Goal: Book appointment/travel/reservation

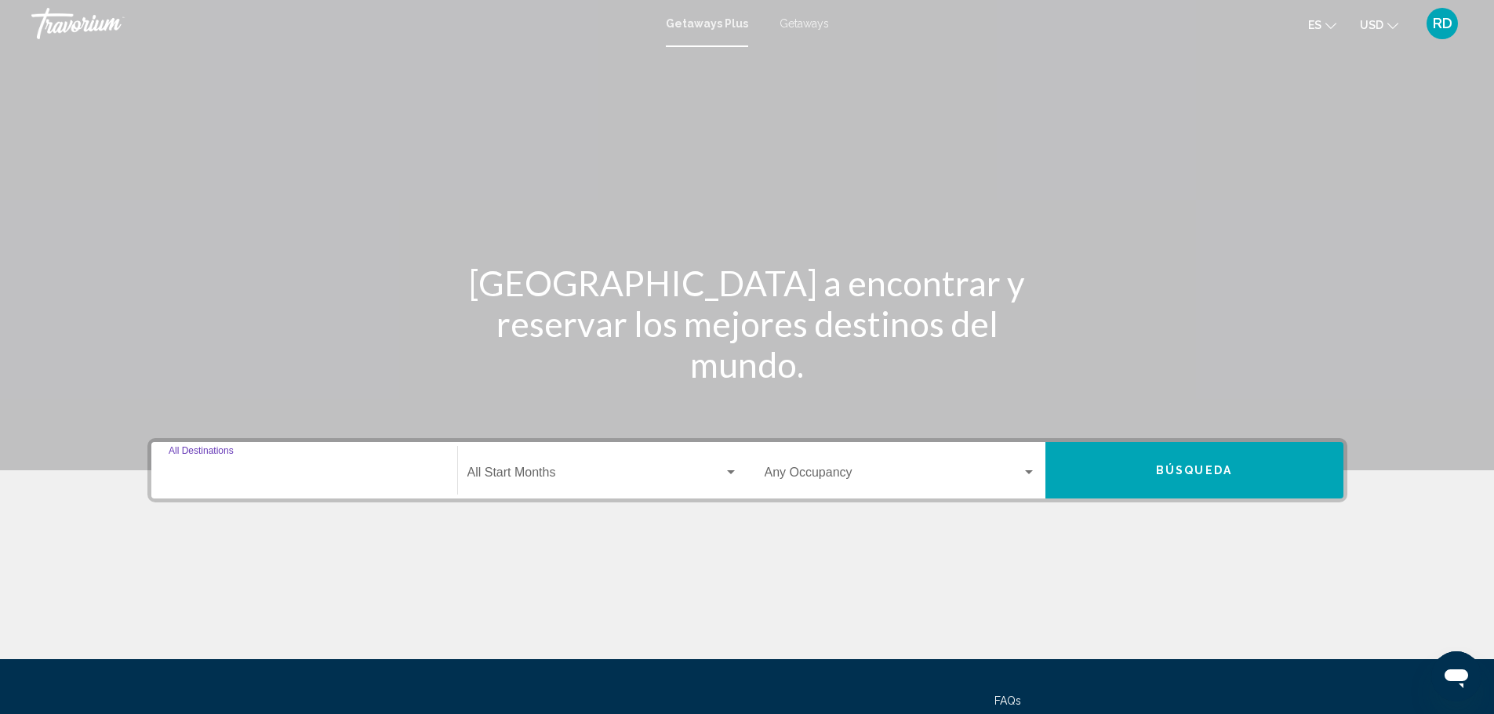
click at [276, 469] on input "Destination All Destinations" at bounding box center [304, 476] width 271 height 14
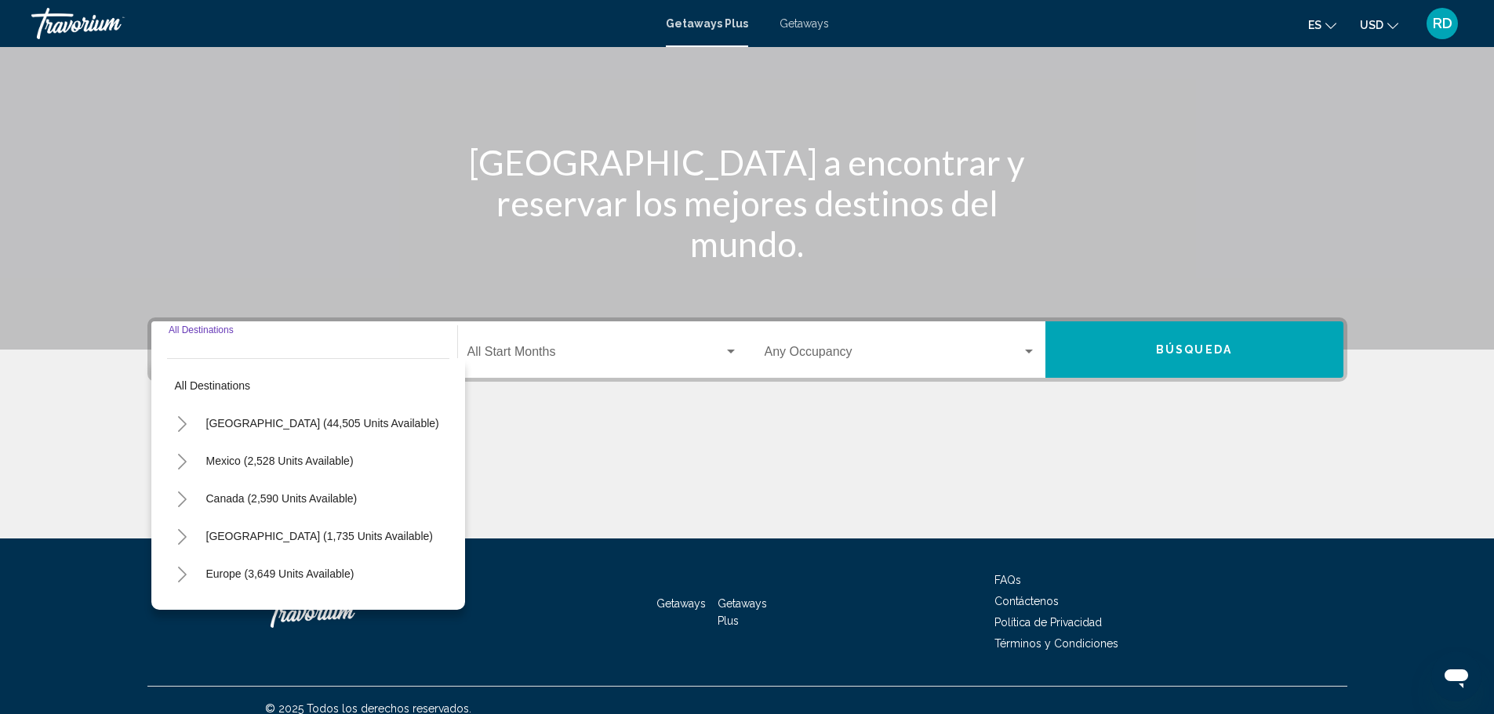
scroll to position [137, 0]
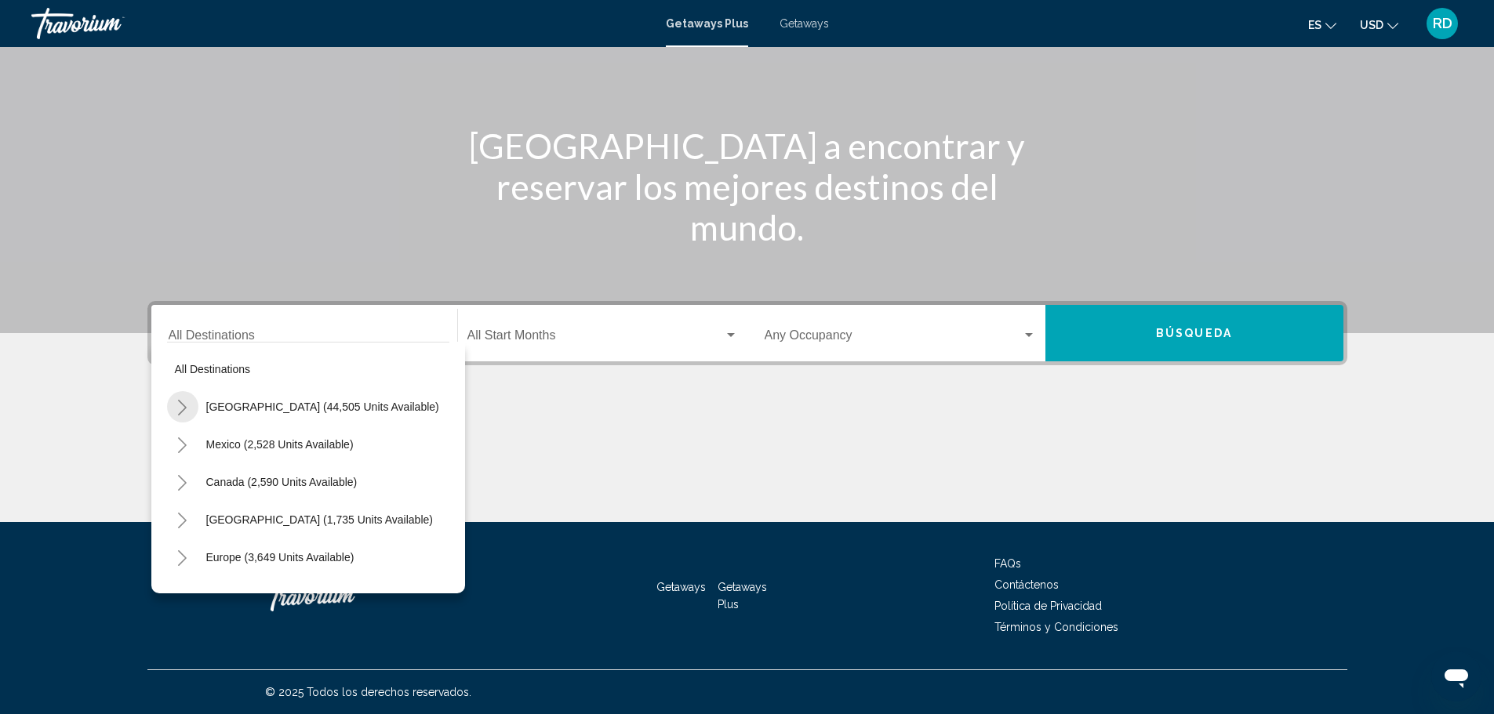
click at [178, 414] on icon "Toggle United States (44,505 units available)" at bounding box center [182, 408] width 12 height 16
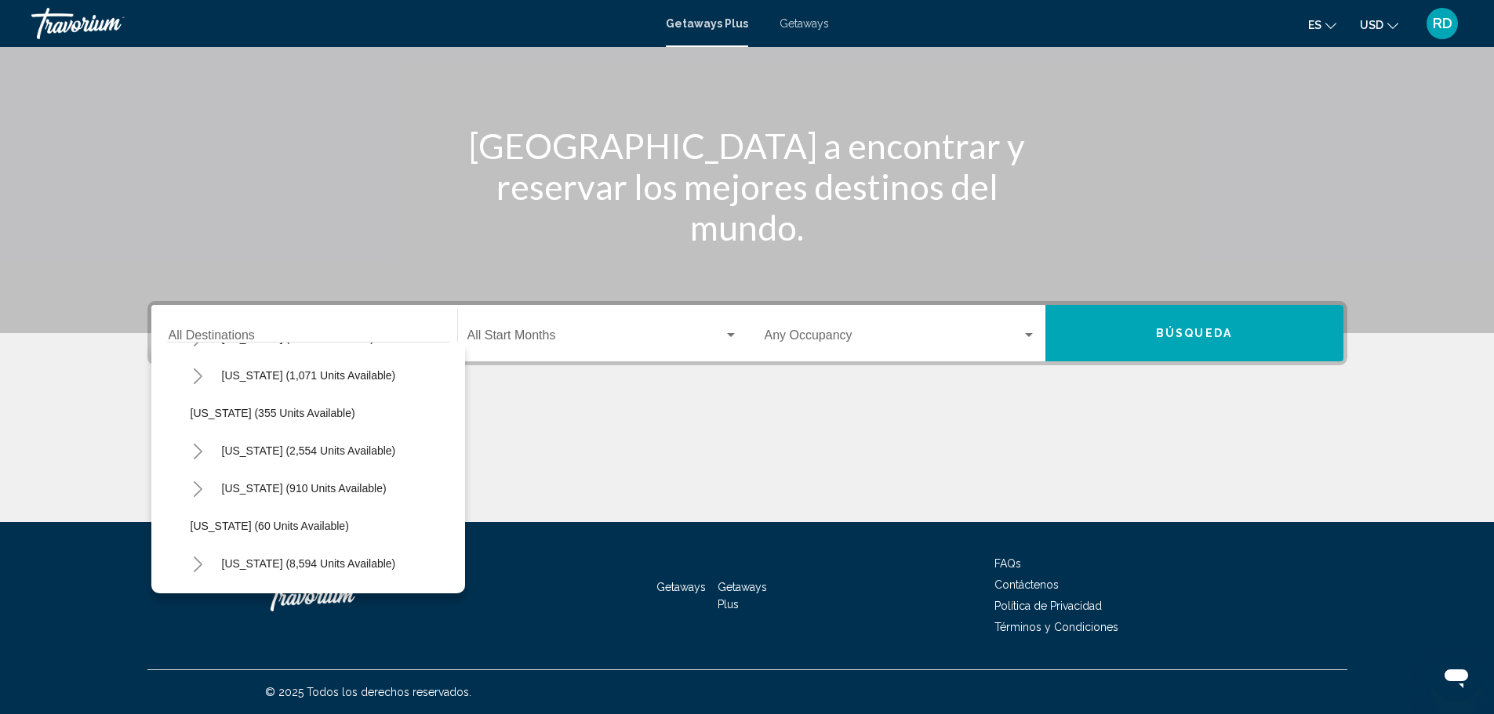
scroll to position [78, 0]
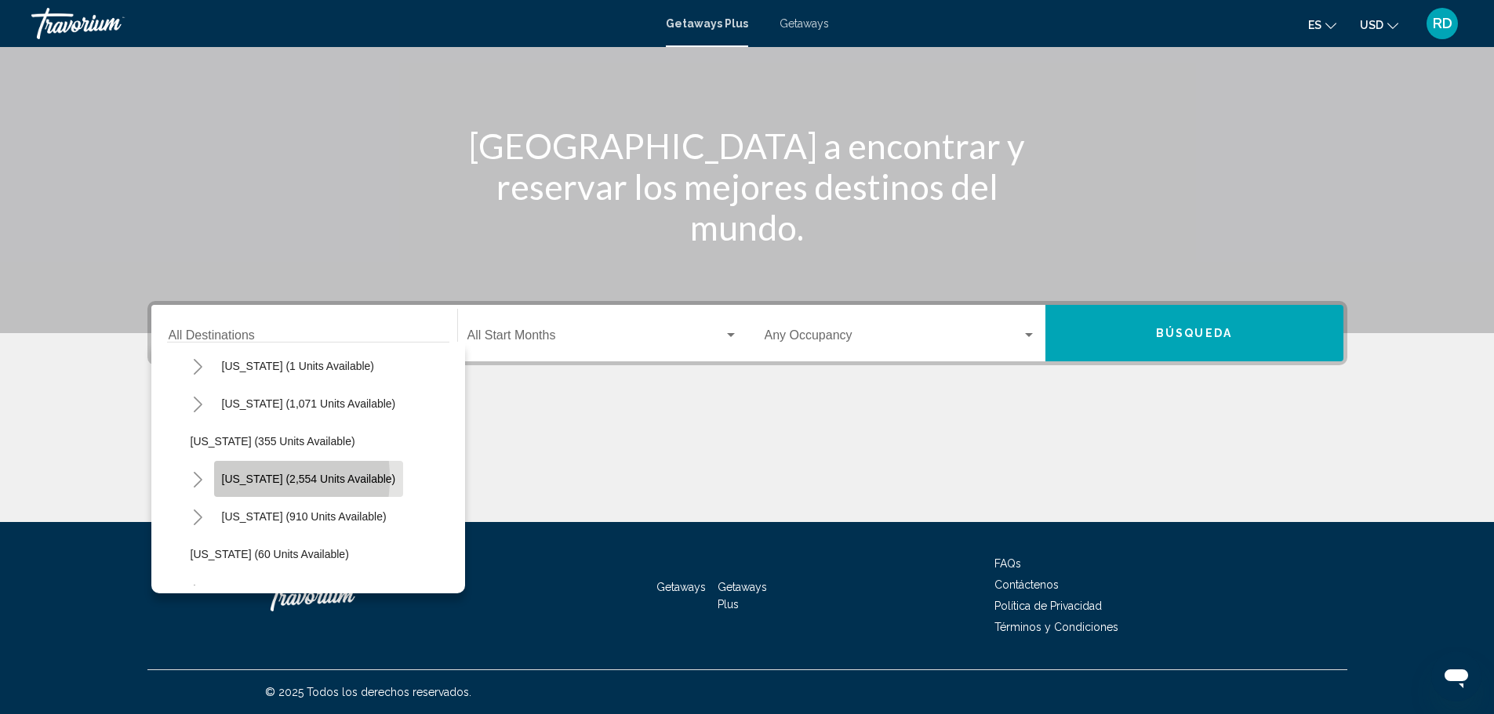
click at [234, 478] on span "[US_STATE] (2,554 units available)" at bounding box center [309, 479] width 174 height 13
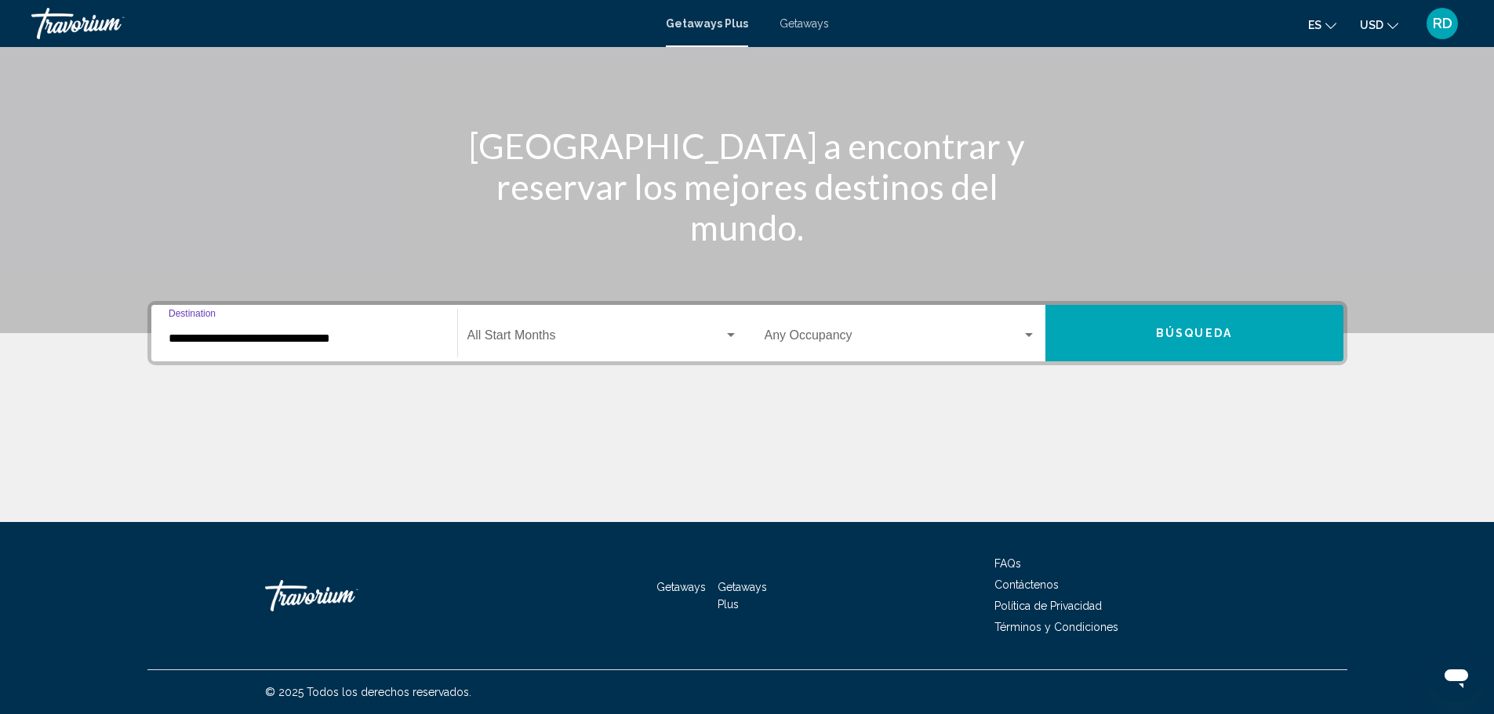
click at [241, 340] on input "**********" at bounding box center [304, 339] width 271 height 14
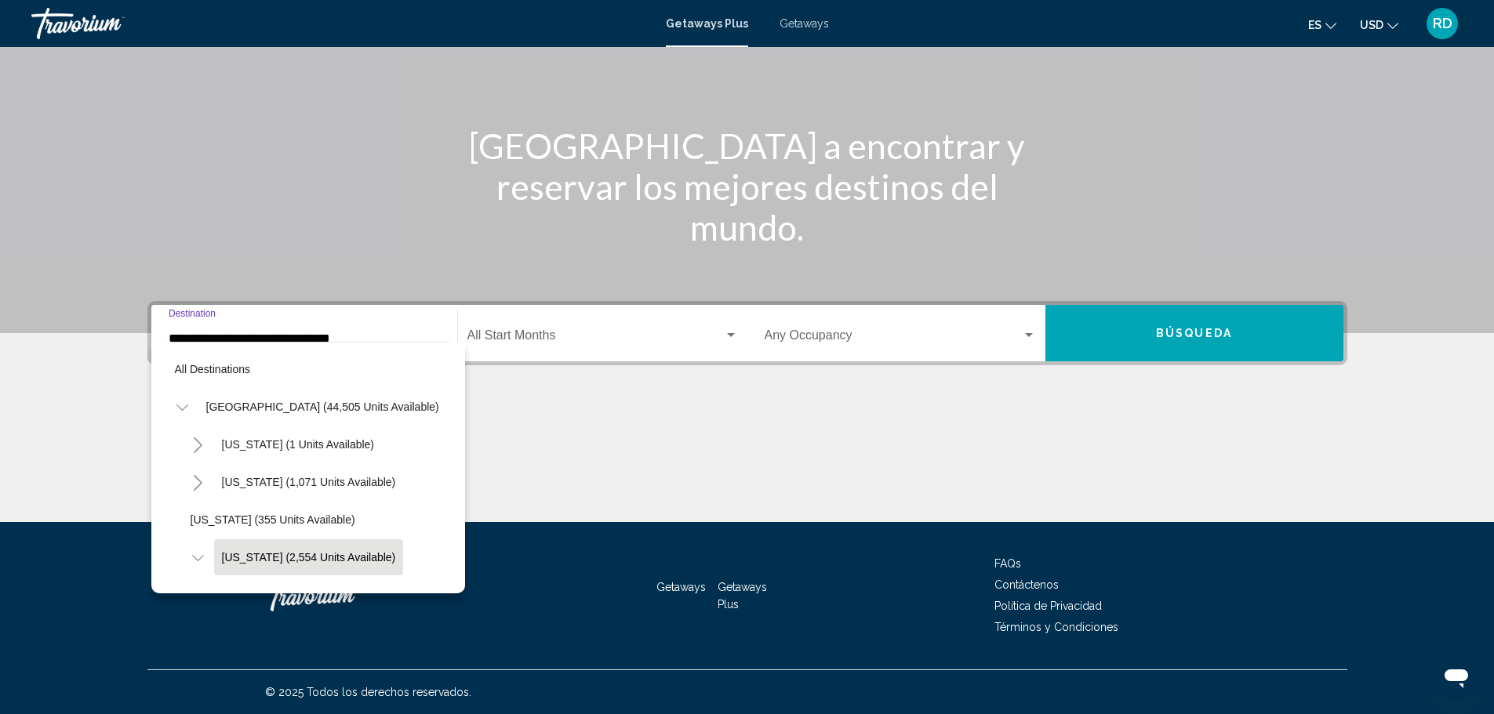
scroll to position [100, 0]
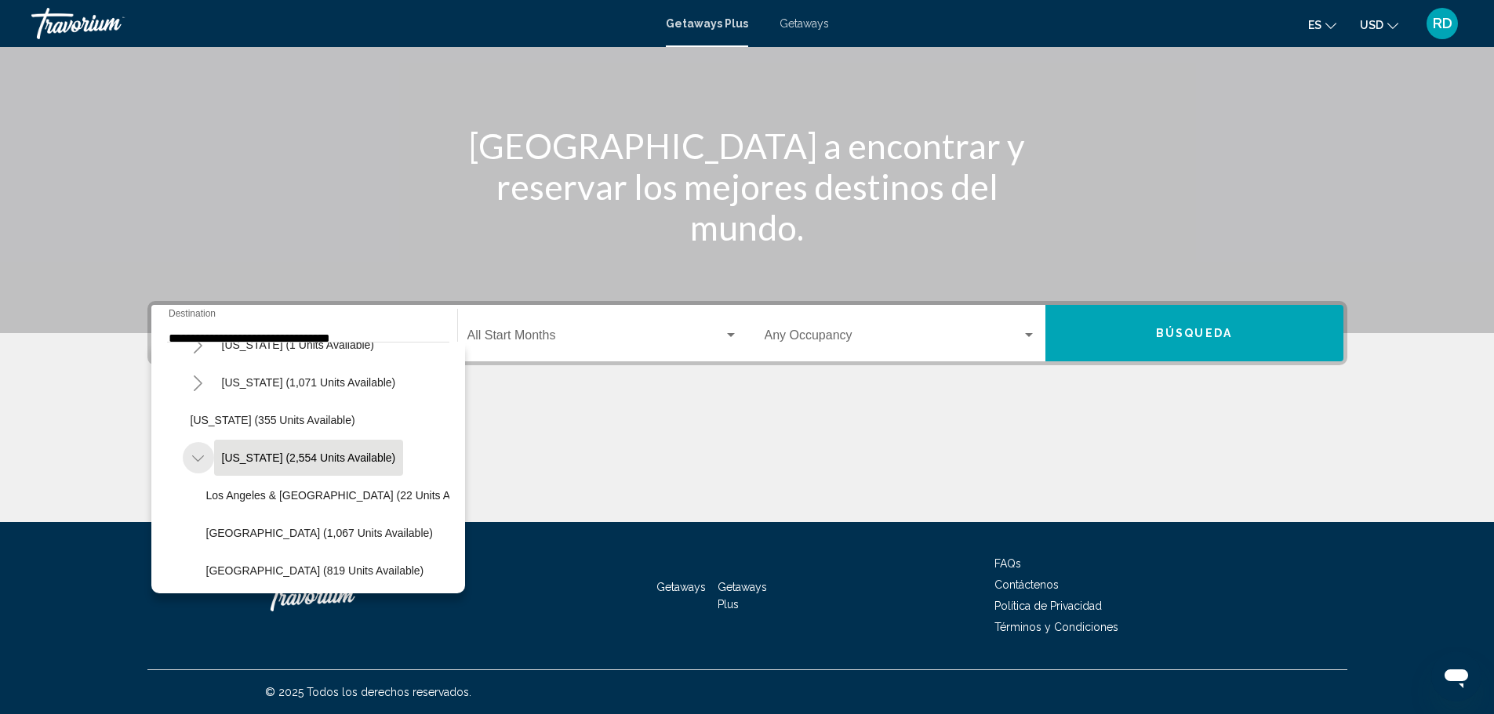
click at [198, 459] on icon "Toggle California (2,554 units available)" at bounding box center [198, 459] width 12 height 16
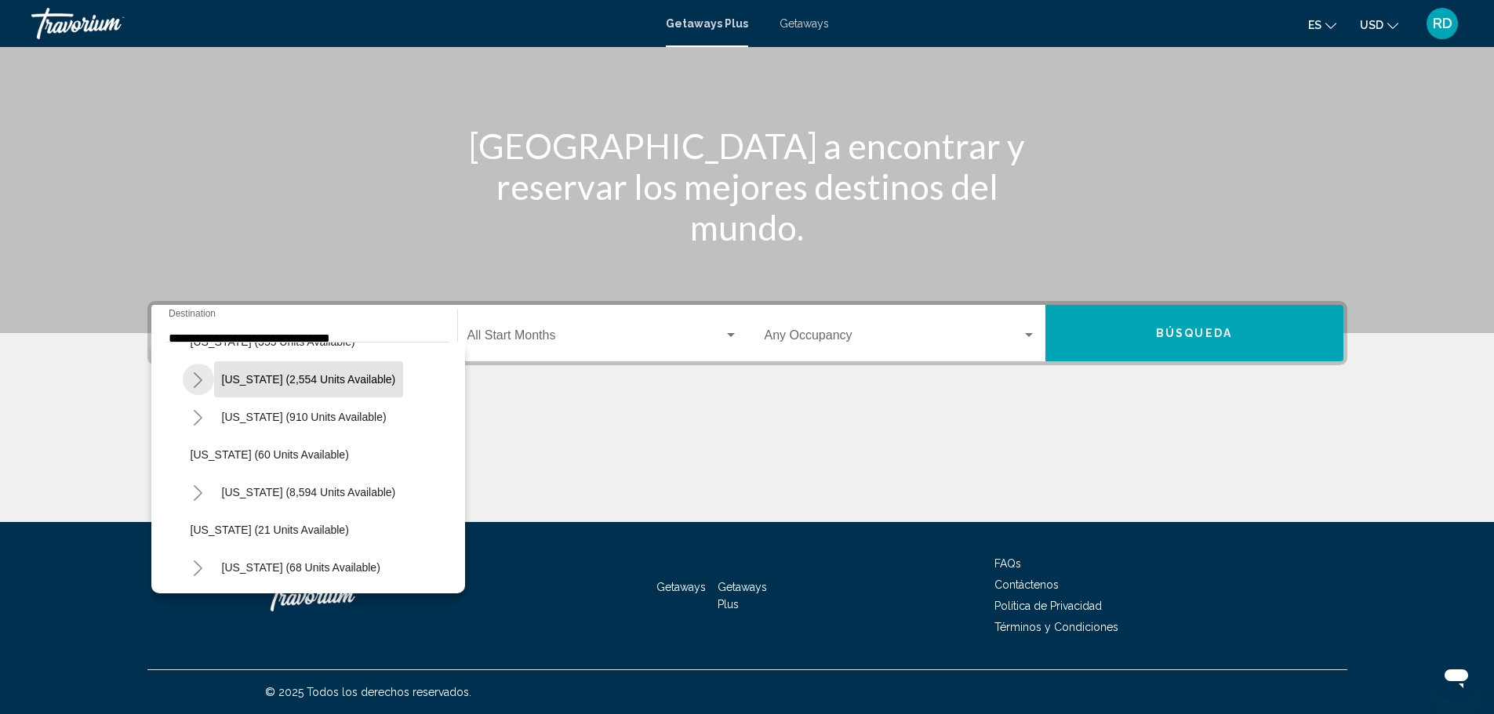
click at [196, 382] on icon "Toggle California (2,554 units available)" at bounding box center [198, 380] width 12 height 16
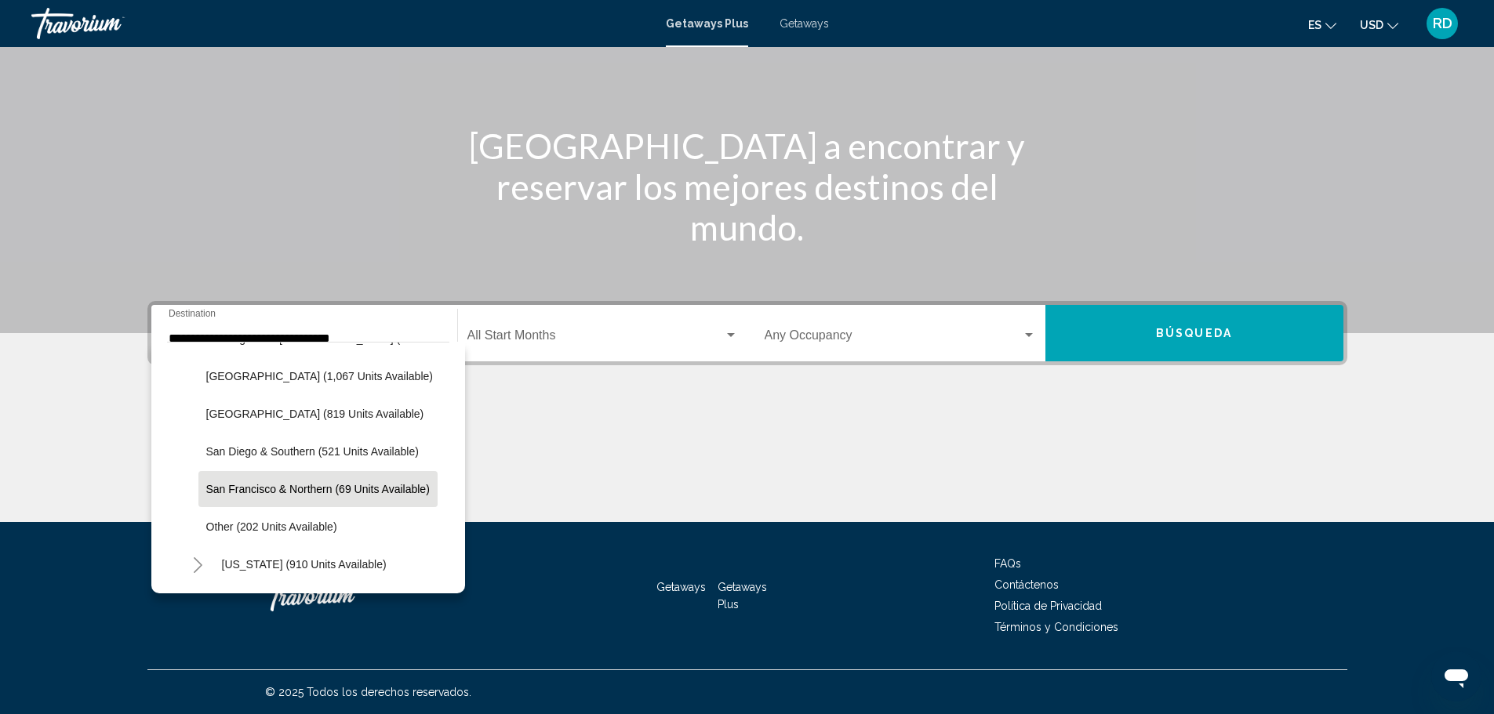
scroll to position [335, 0]
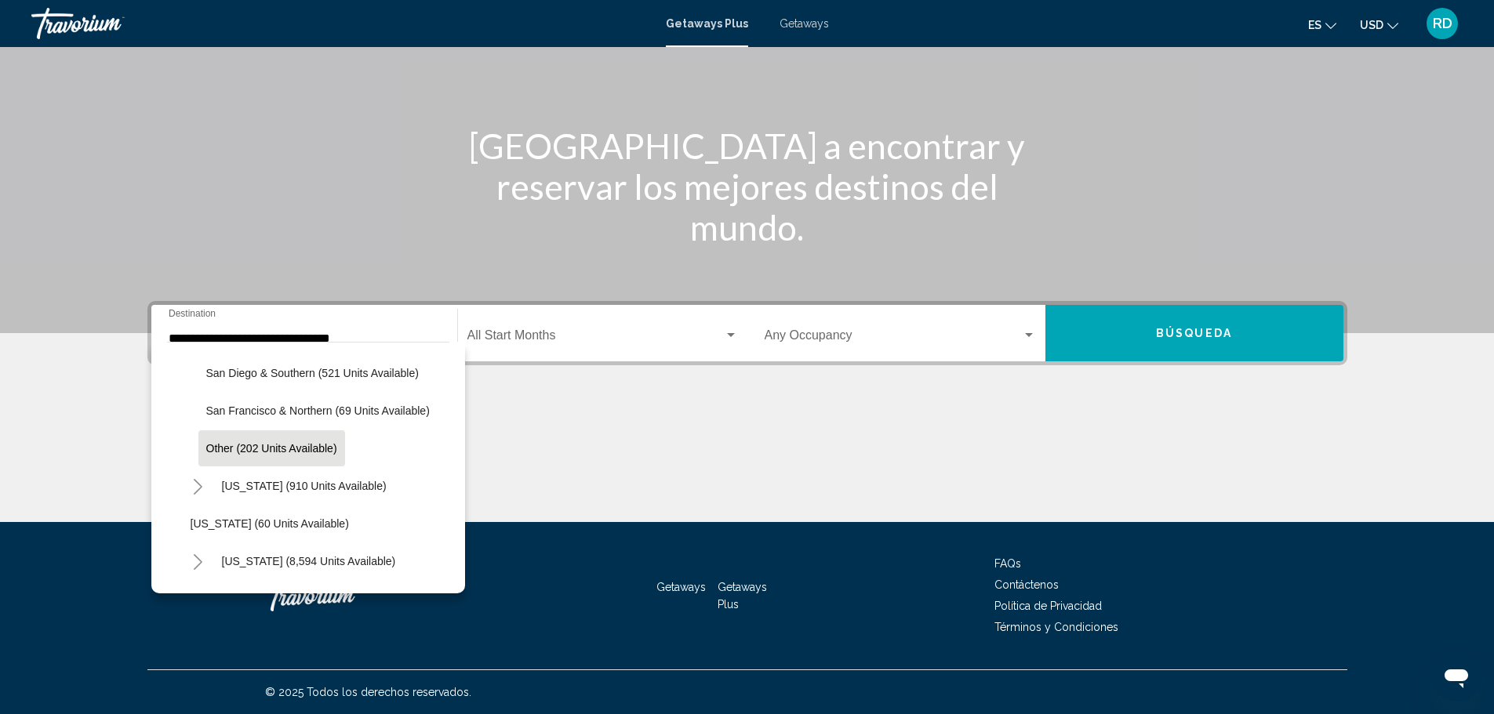
click at [264, 449] on span "Other (202 units available)" at bounding box center [271, 448] width 131 height 13
type input "**********"
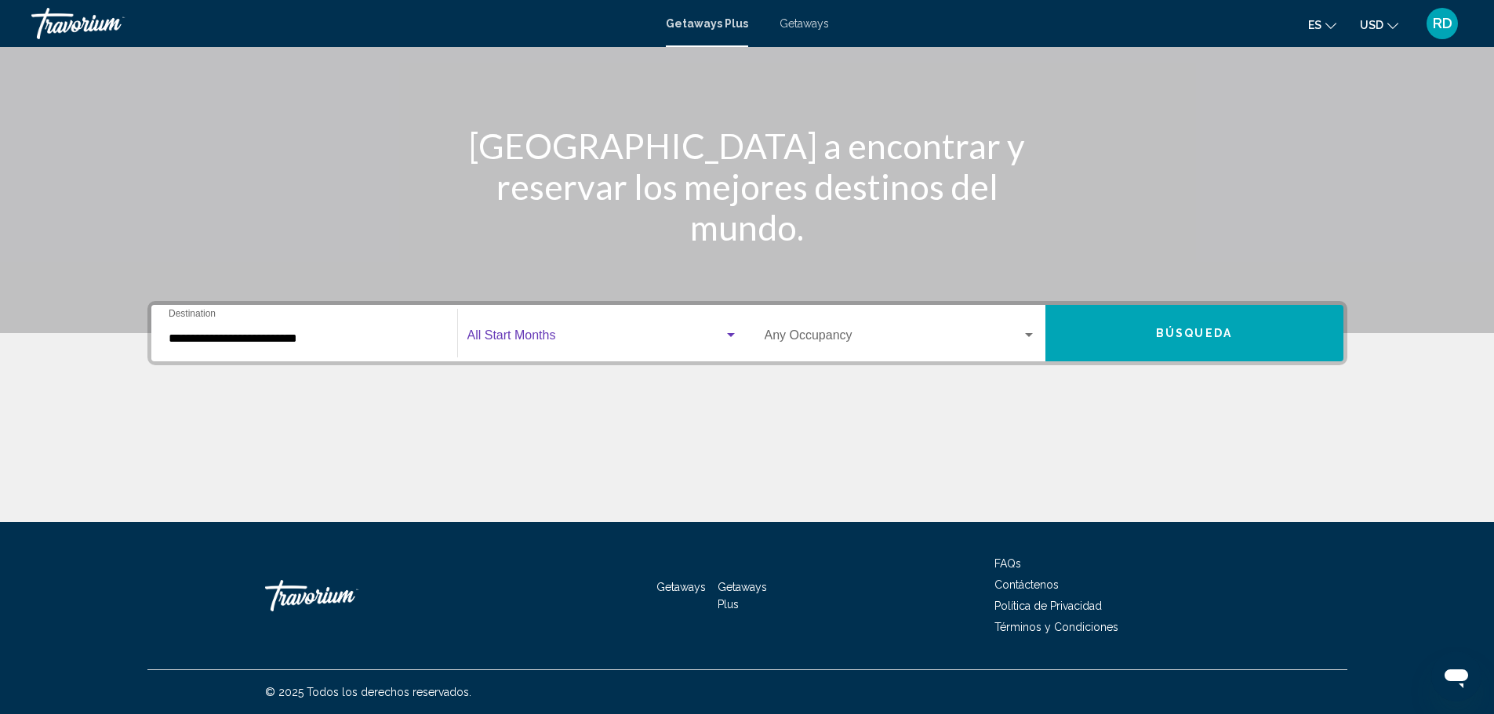
click at [730, 336] on div "Search widget" at bounding box center [731, 335] width 8 height 4
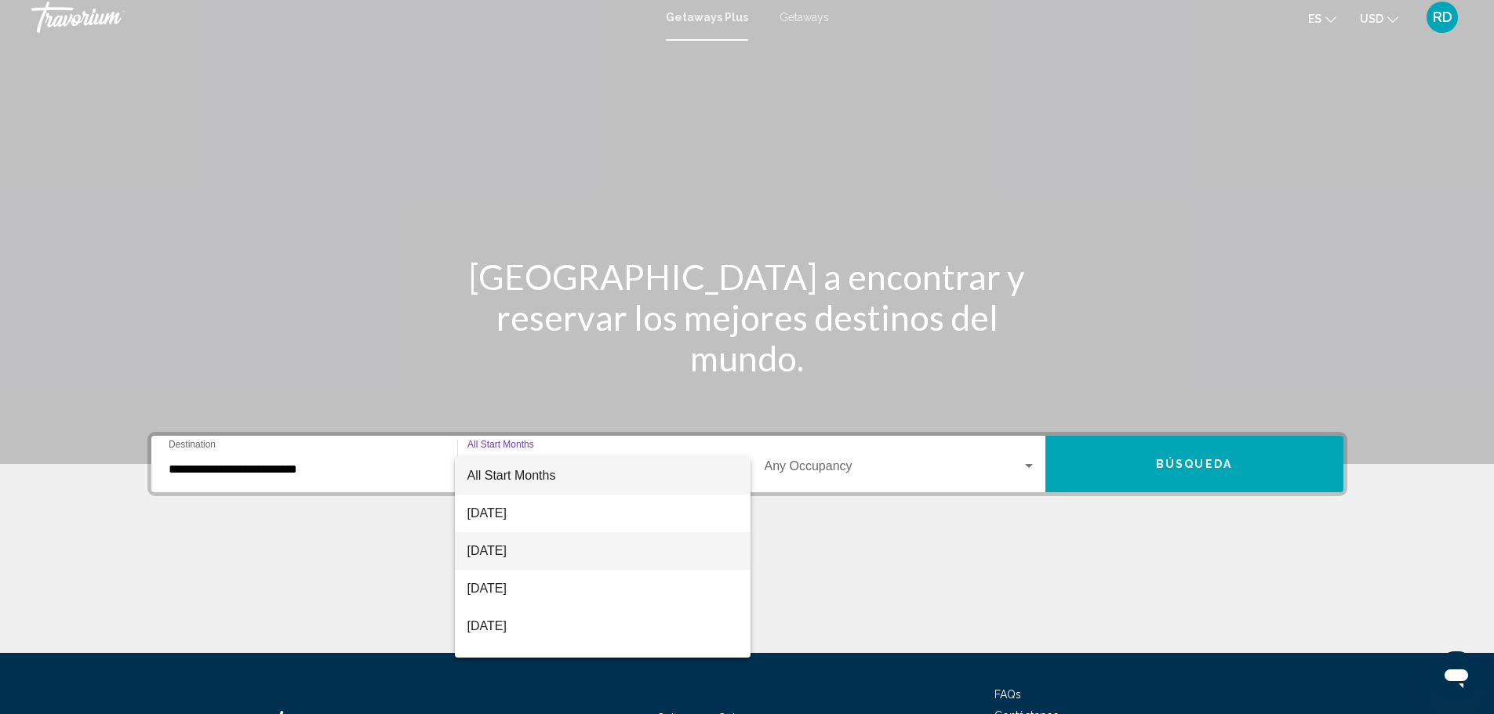
scroll to position [0, 0]
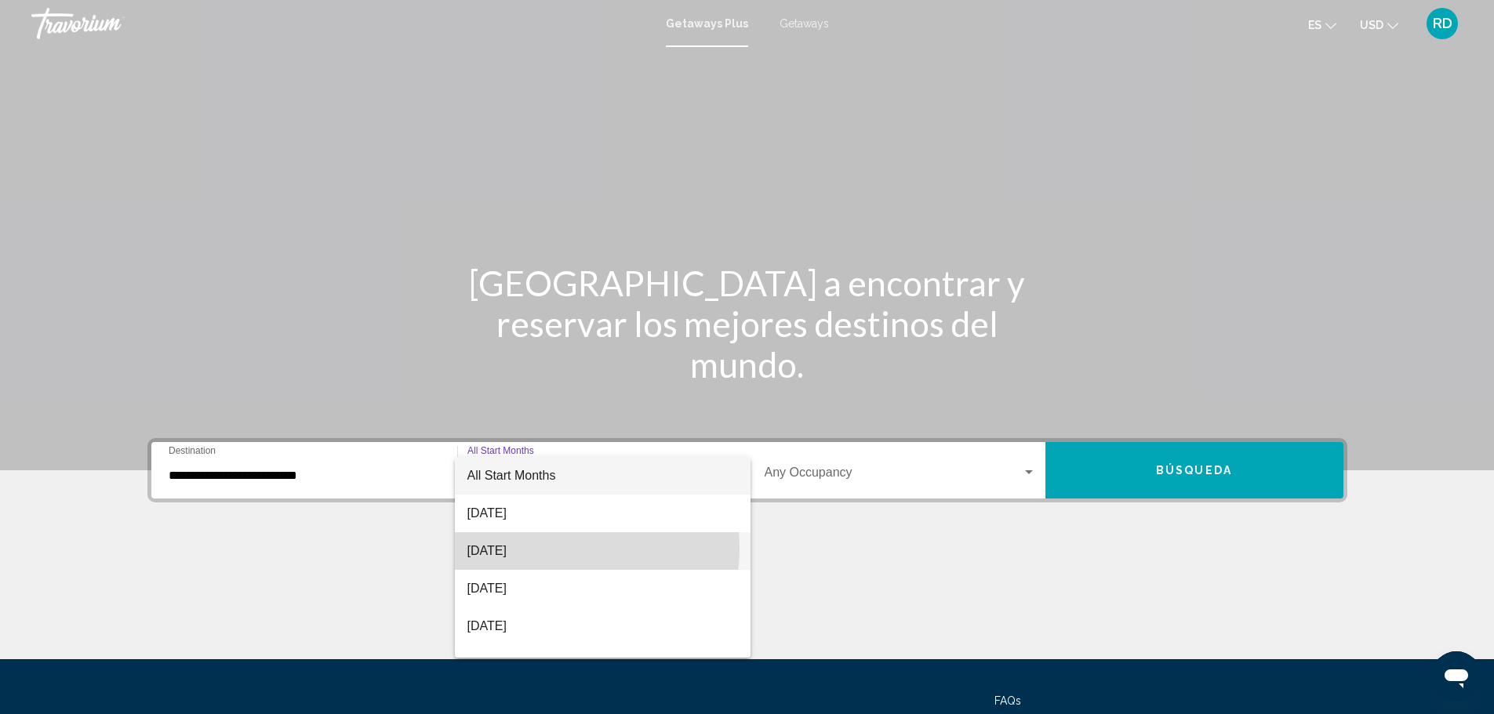
click at [539, 547] on span "[DATE]" at bounding box center [602, 551] width 271 height 38
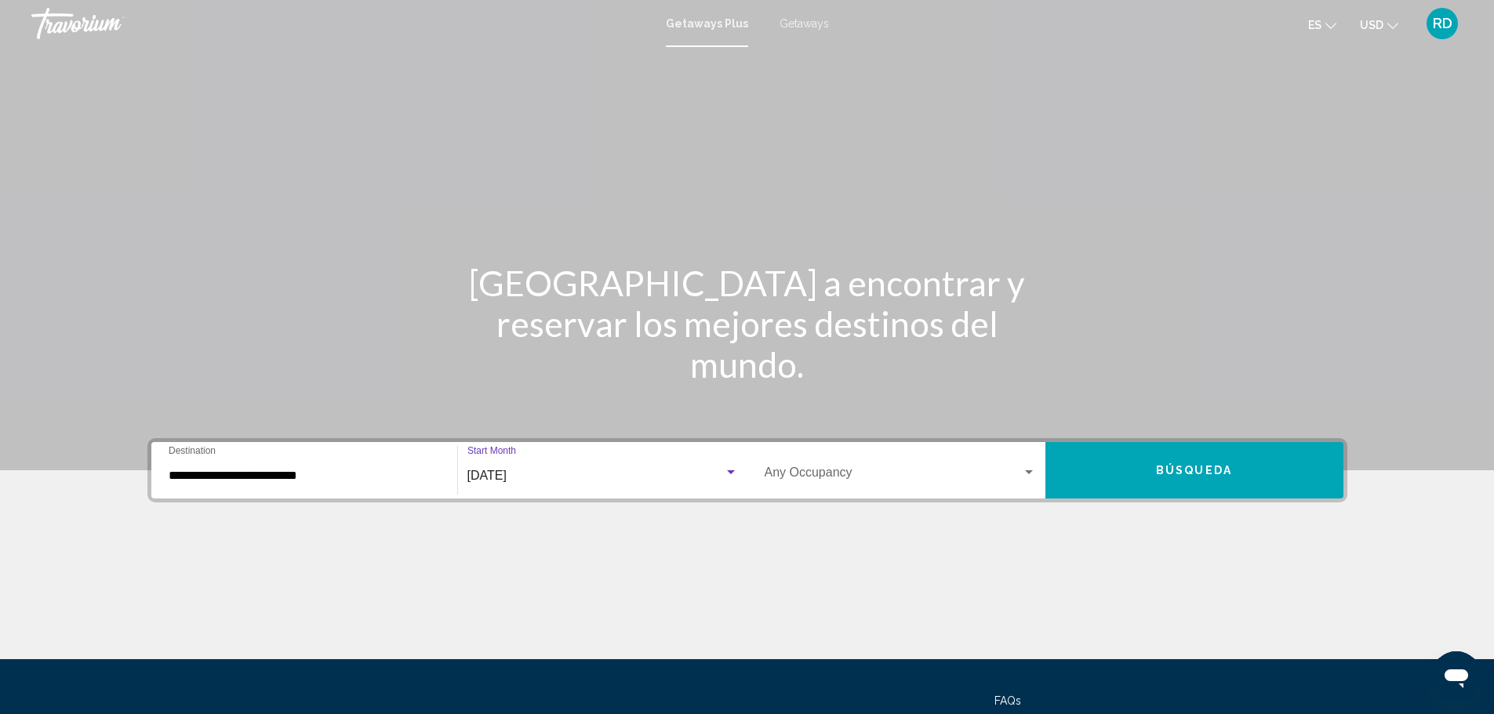
click at [633, 474] on div "[DATE]" at bounding box center [595, 476] width 256 height 14
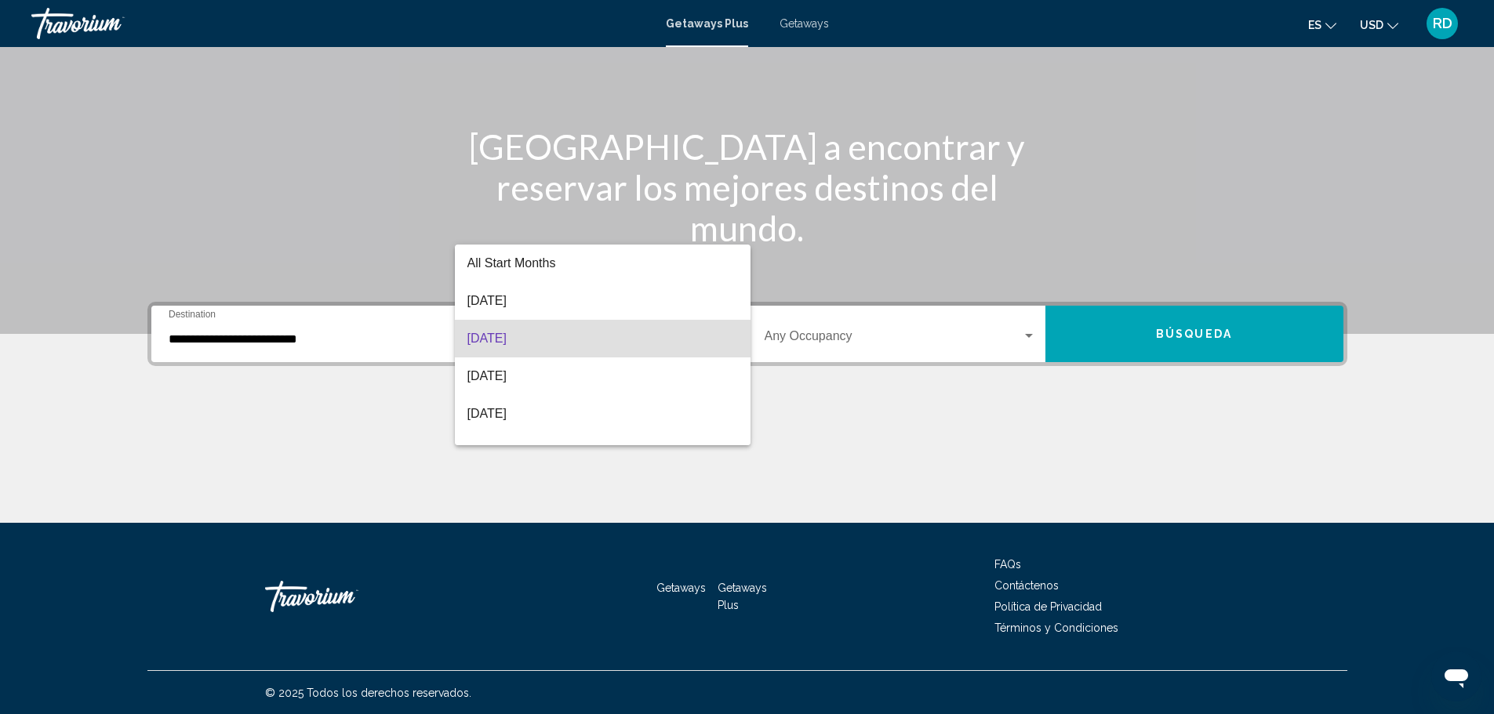
scroll to position [137, 0]
click at [536, 376] on span "[DATE]" at bounding box center [602, 377] width 271 height 38
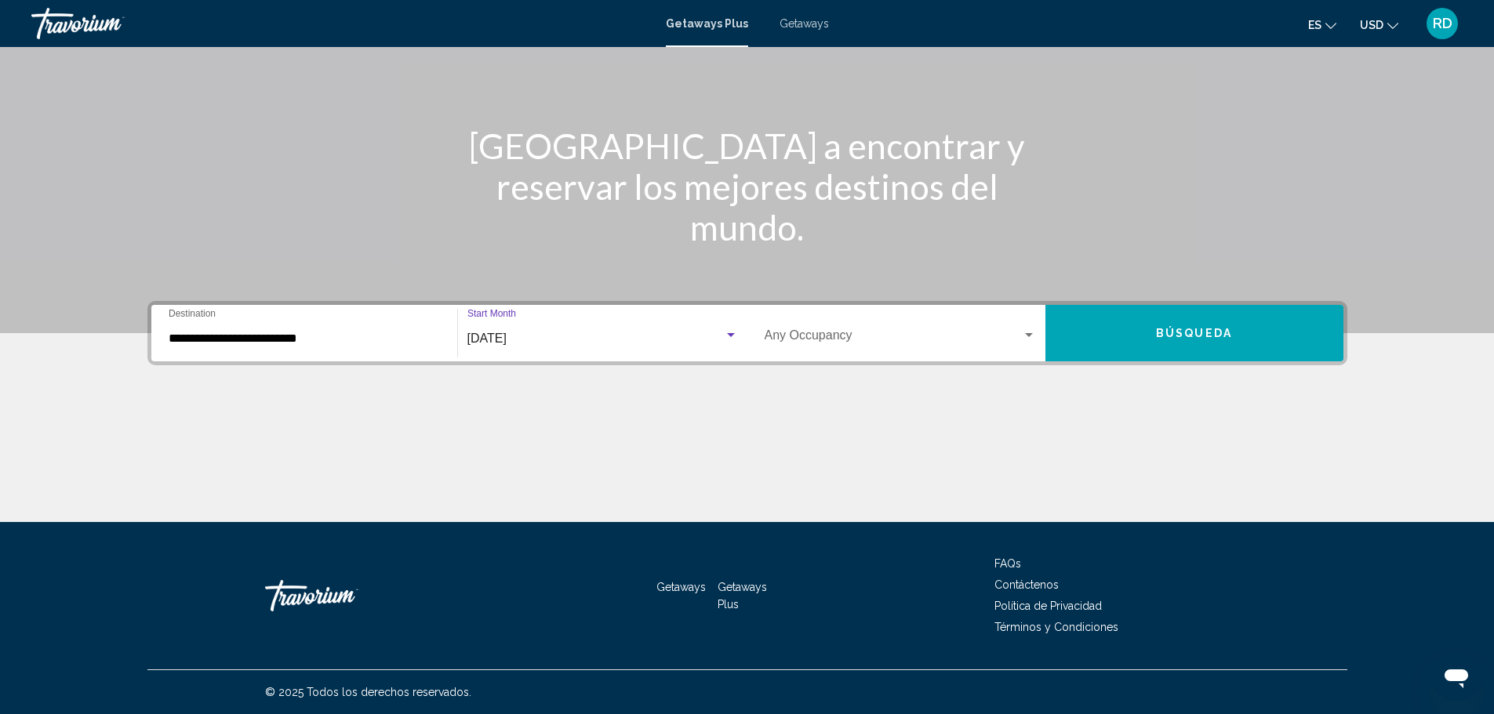
click at [1026, 334] on div "Search widget" at bounding box center [1029, 335] width 8 height 4
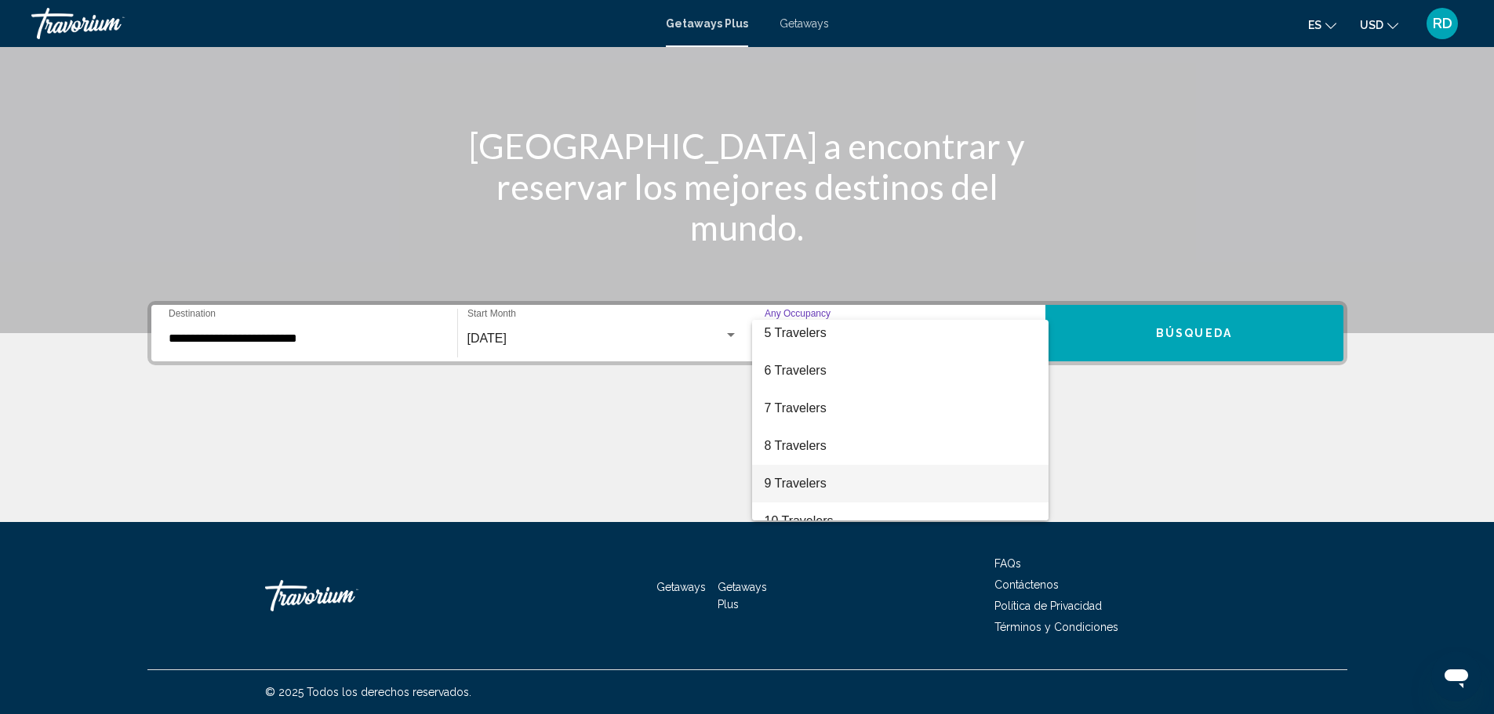
scroll to position [176, 0]
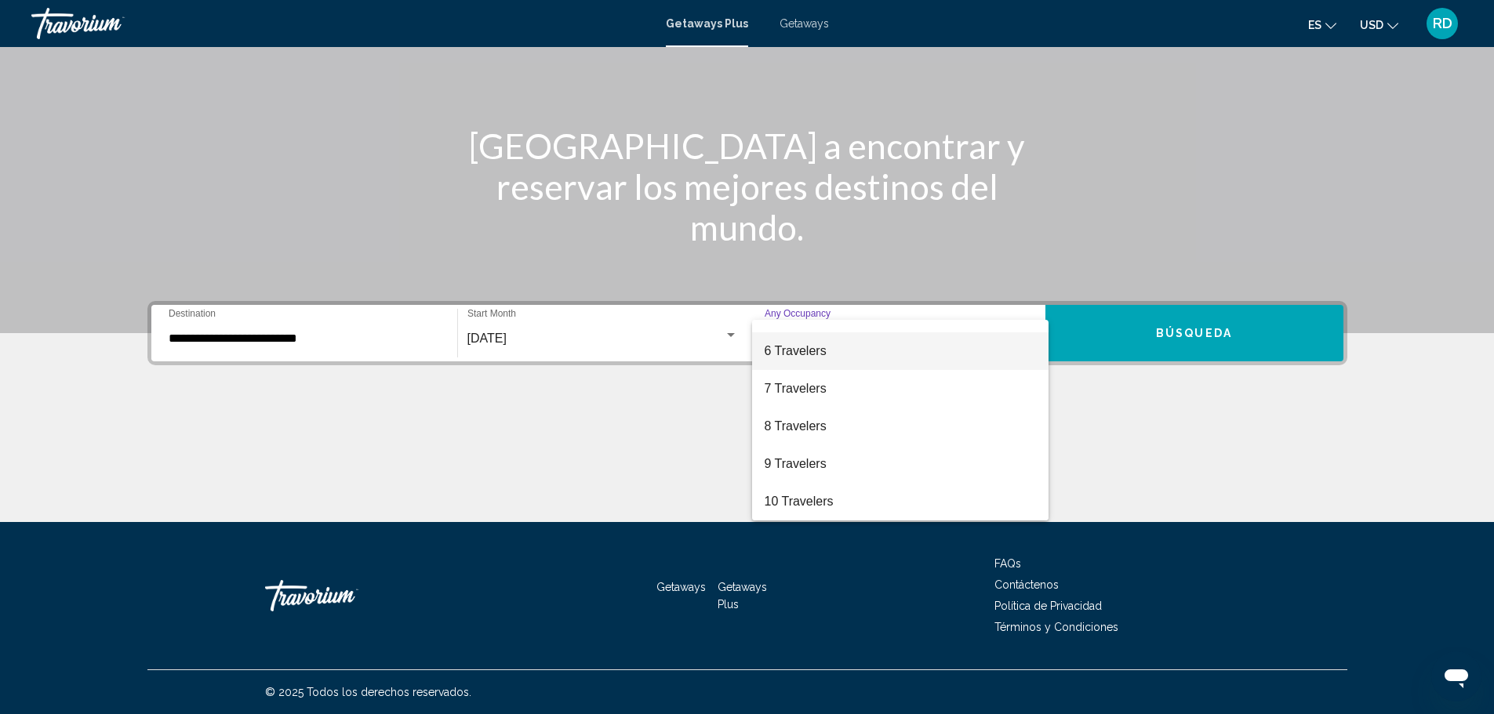
click at [826, 350] on span "6 Travelers" at bounding box center [899, 351] width 271 height 38
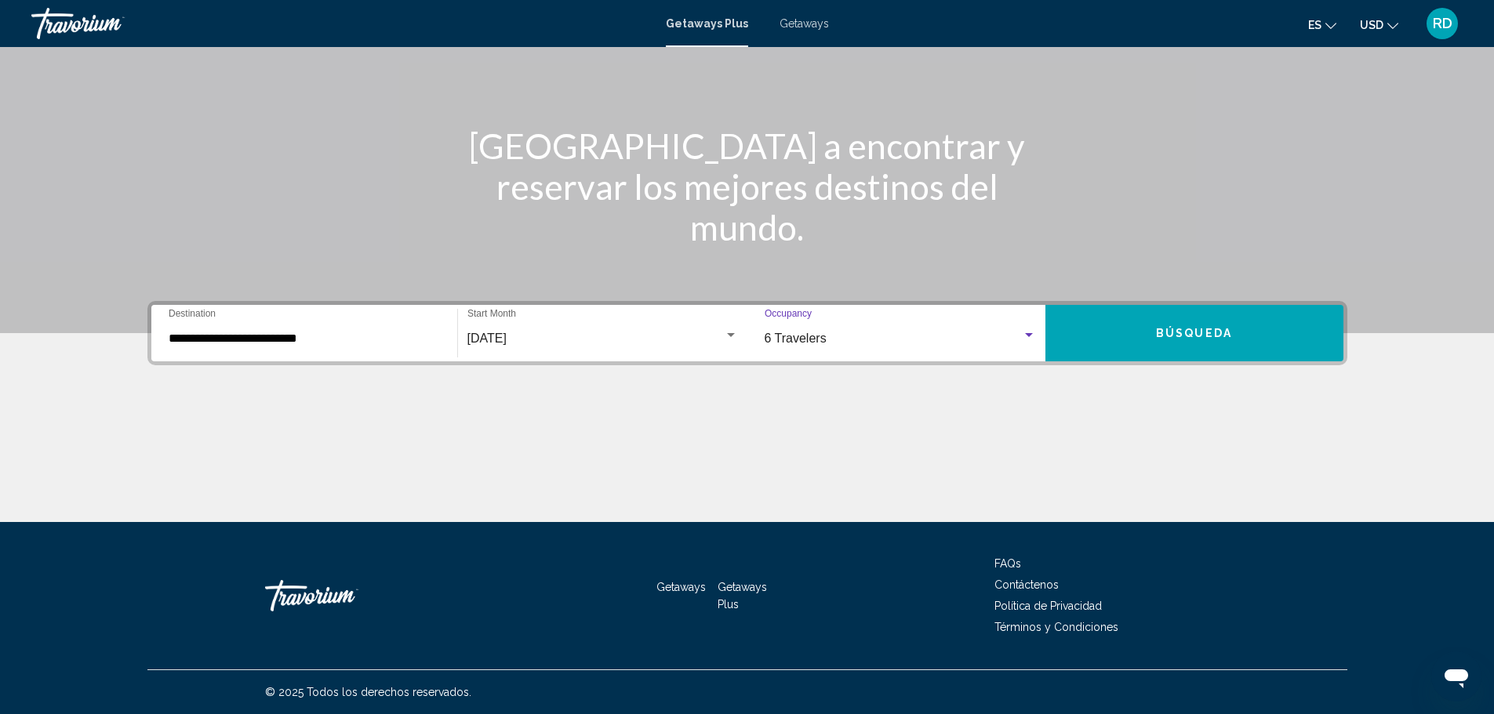
click at [1119, 340] on button "Búsqueda" at bounding box center [1194, 333] width 298 height 56
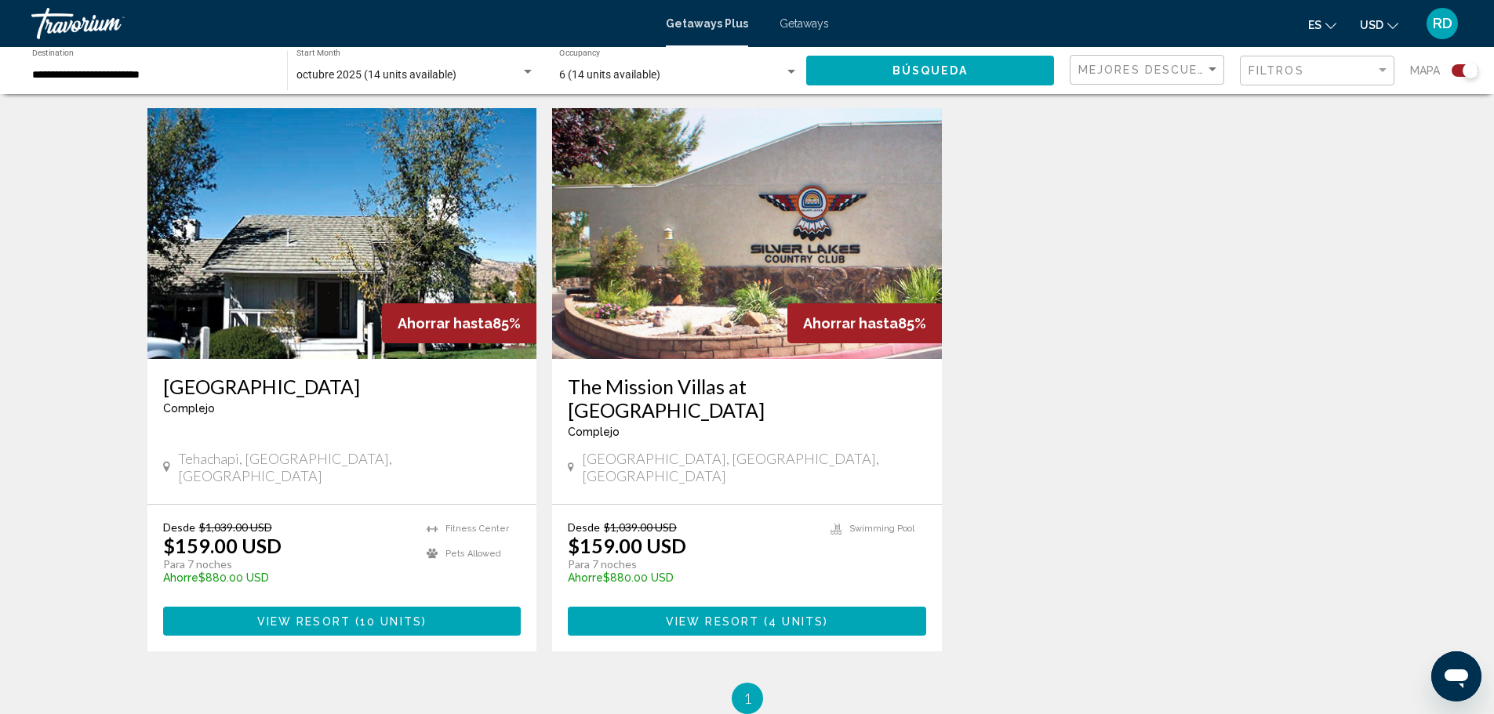
scroll to position [549, 0]
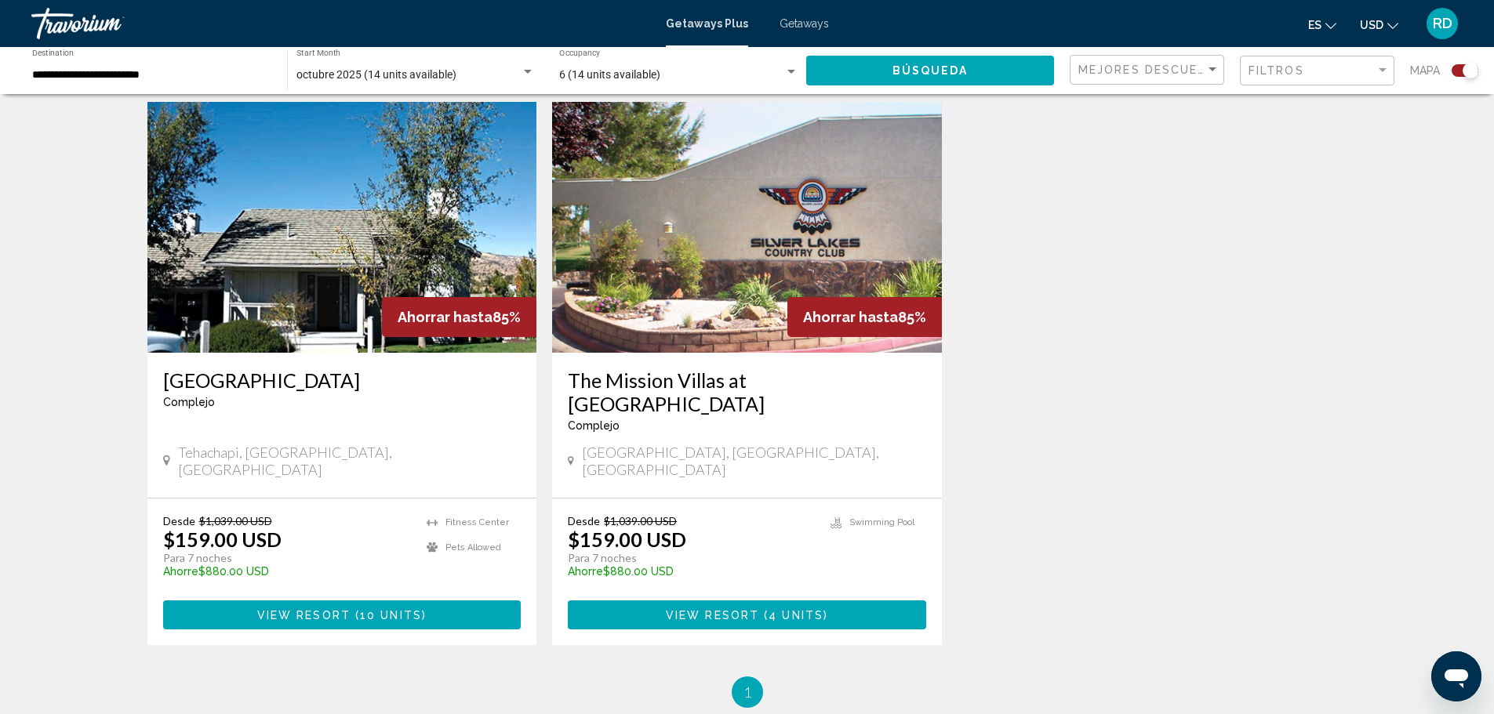
click at [666, 272] on img "Main content" at bounding box center [747, 227] width 390 height 251
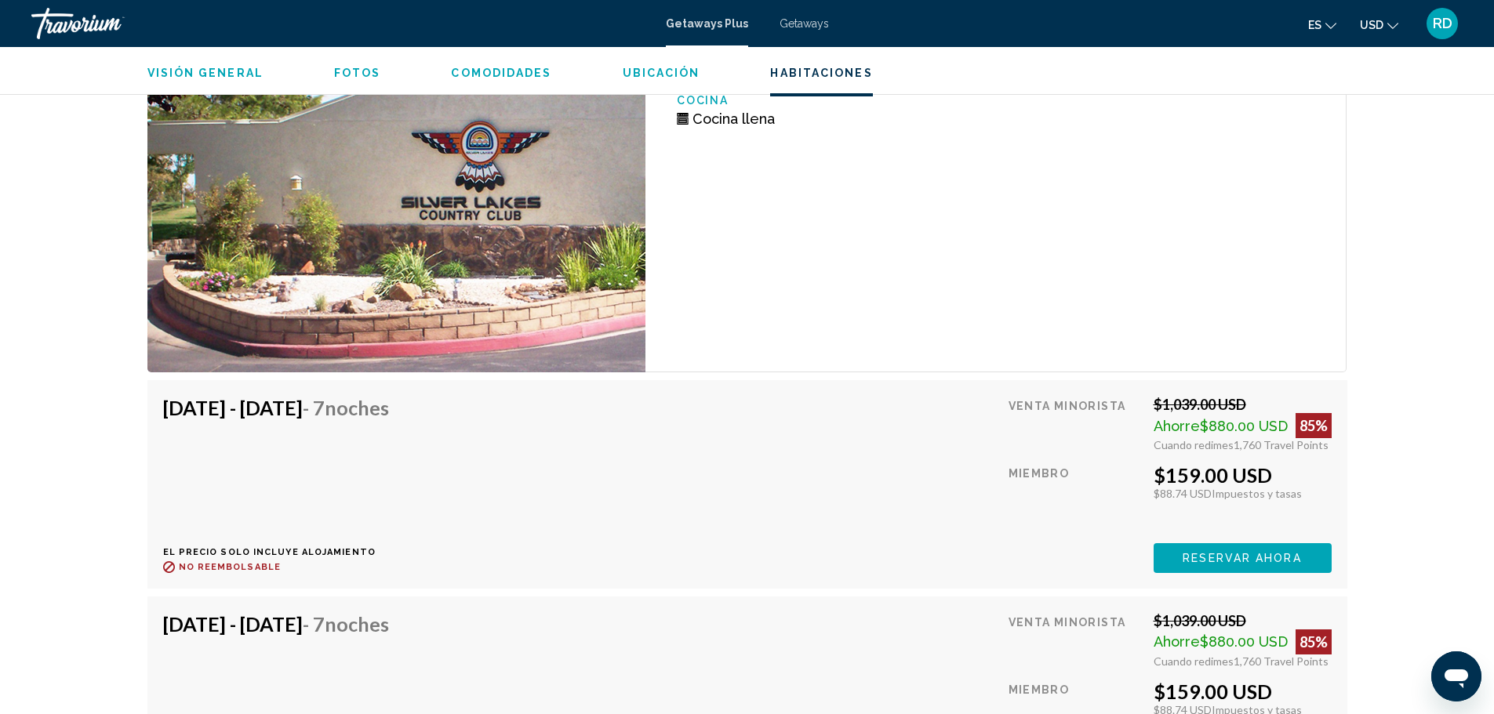
scroll to position [3058, 0]
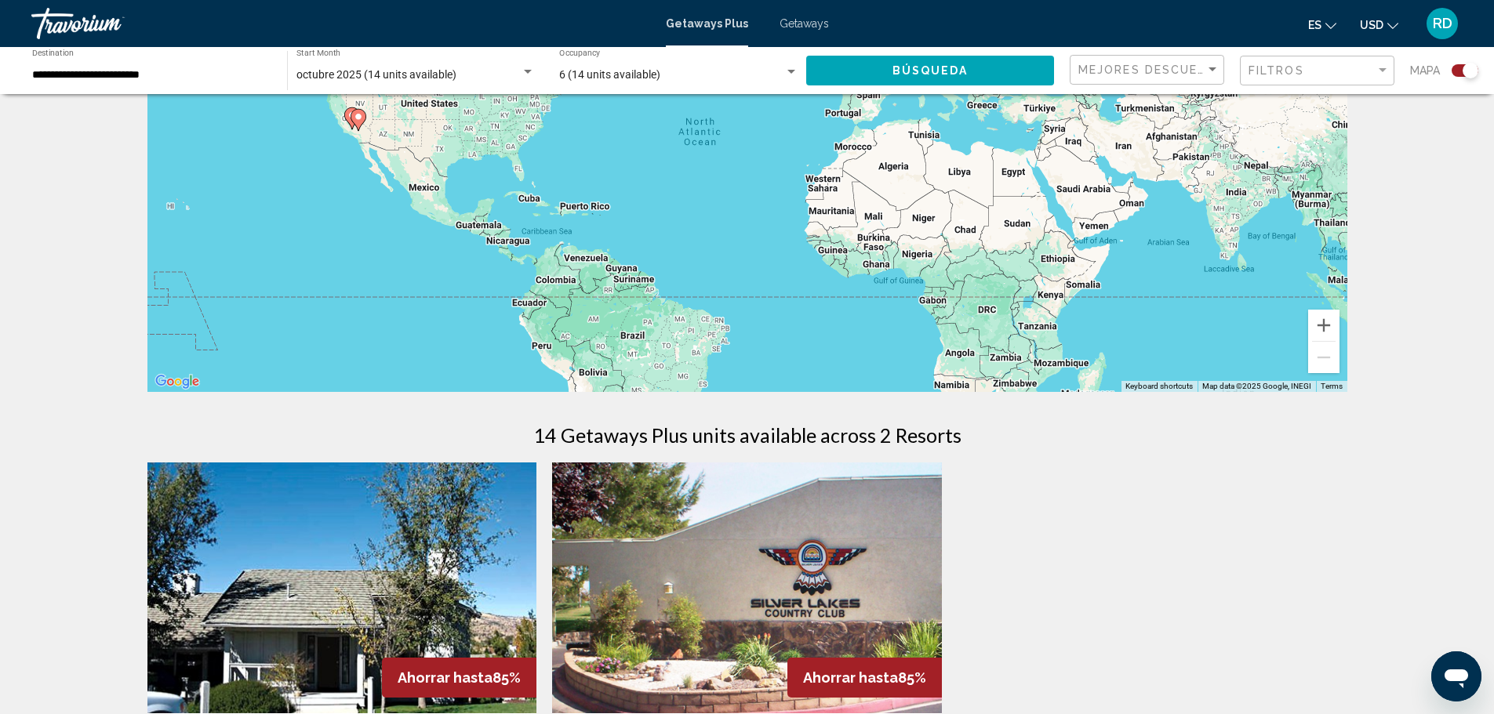
scroll to position [157, 0]
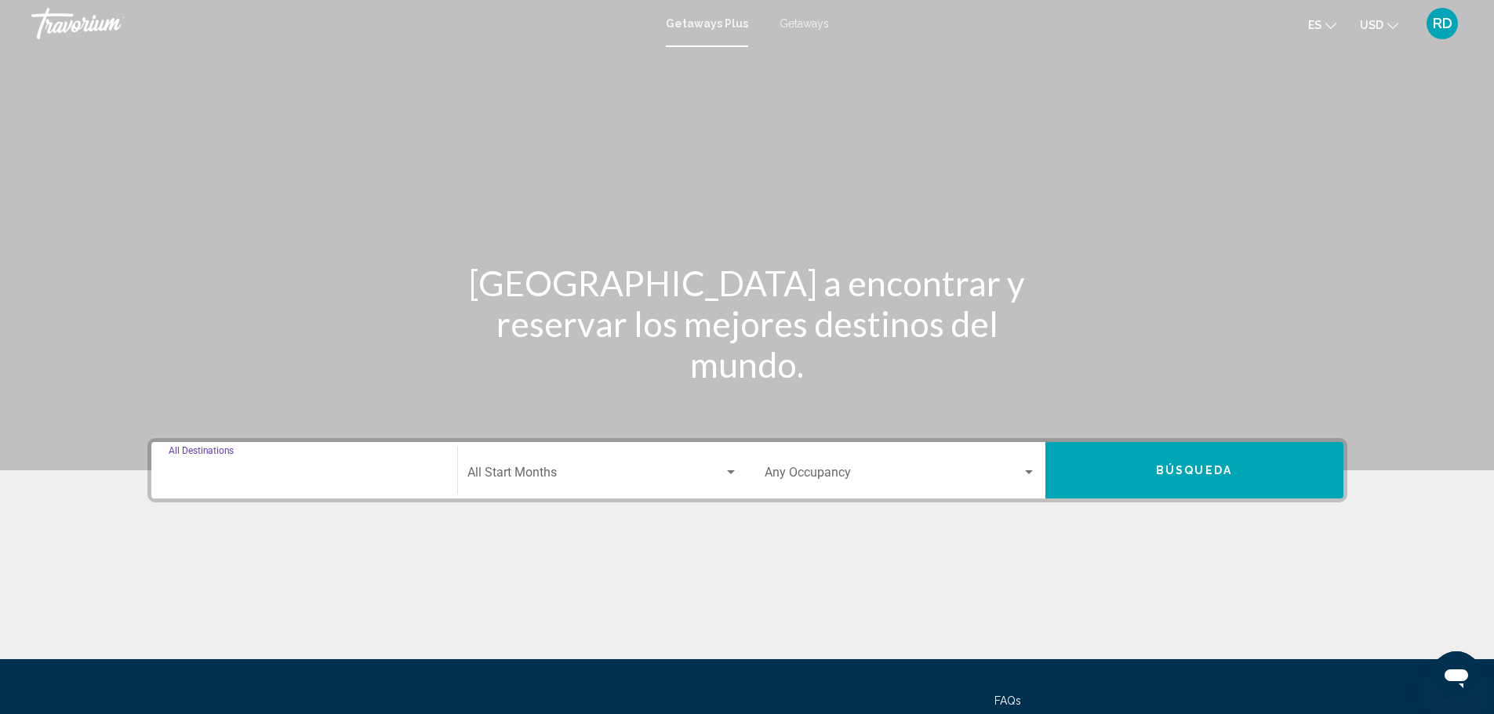
click at [254, 472] on input "Destination All Destinations" at bounding box center [304, 476] width 271 height 14
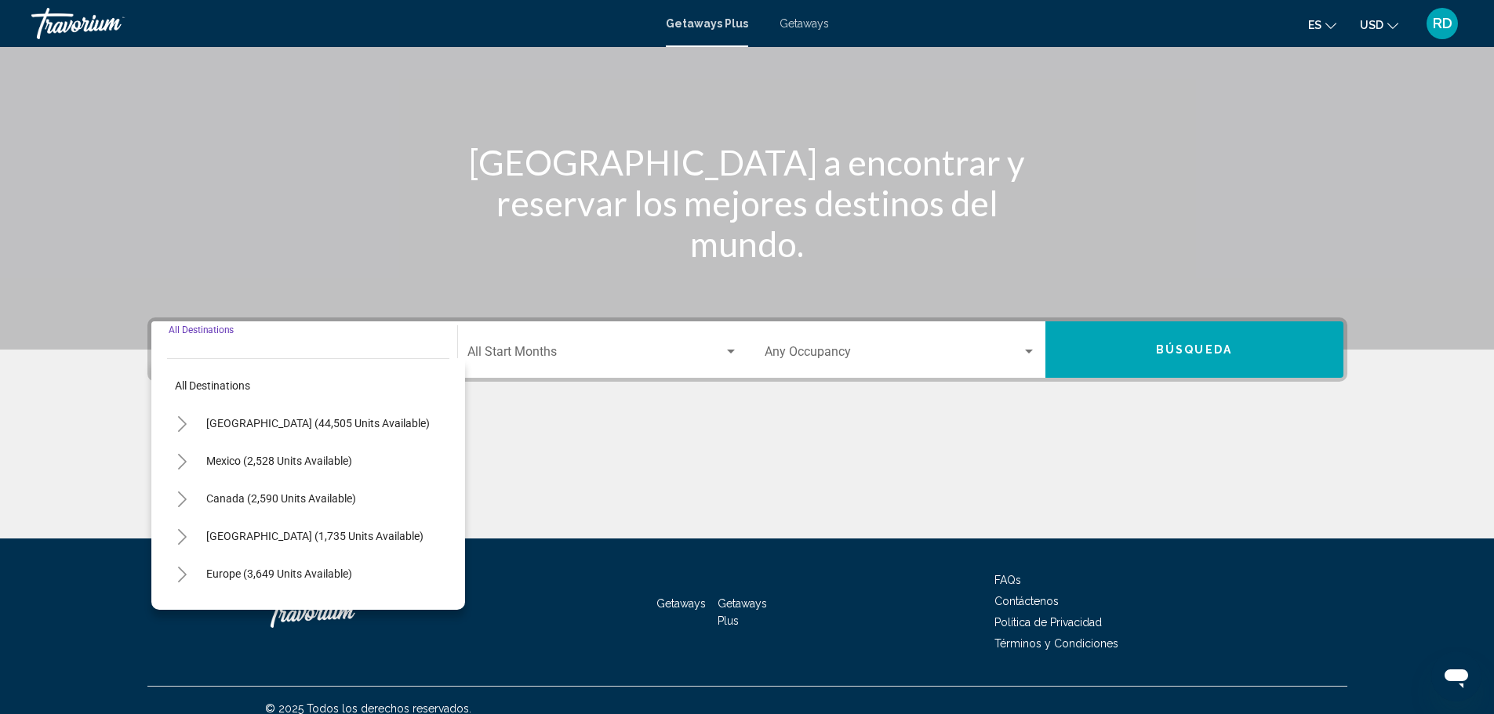
scroll to position [137, 0]
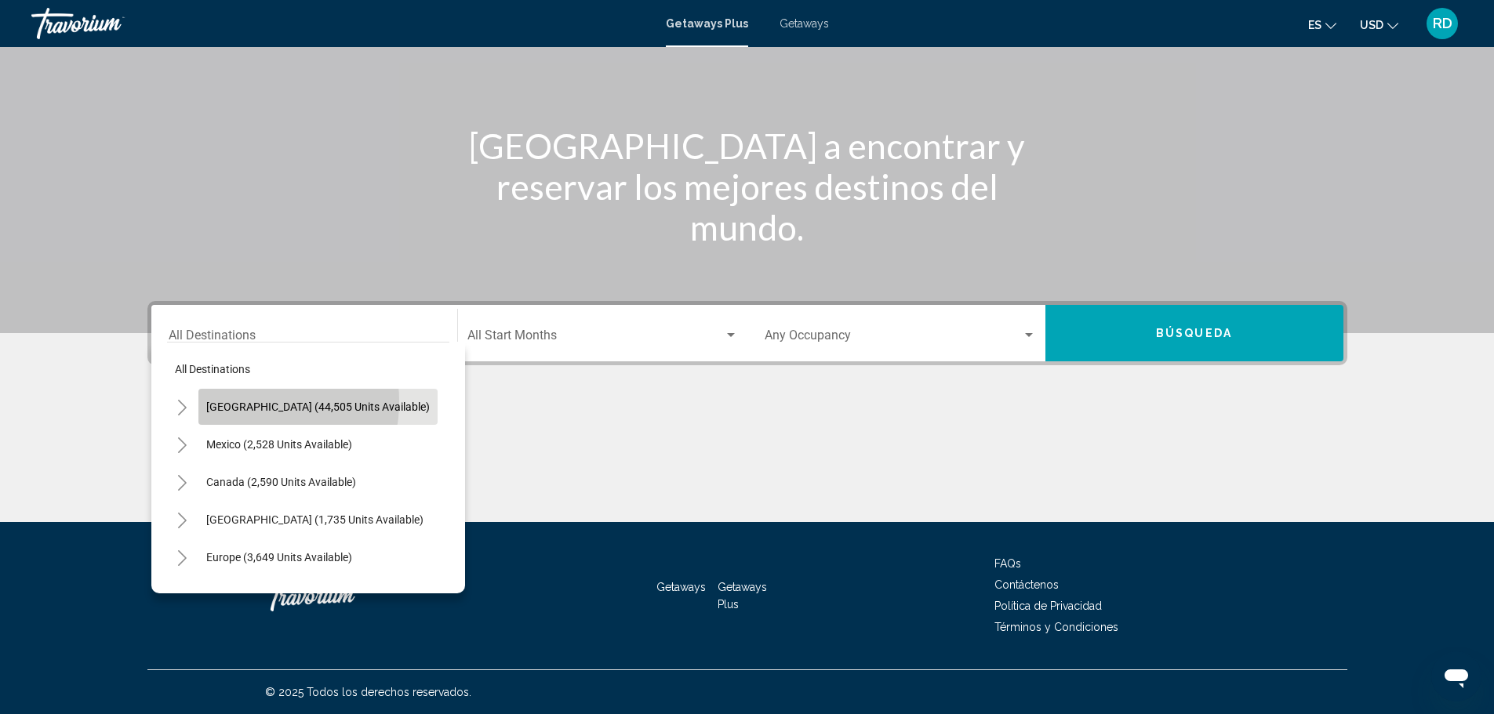
click at [244, 401] on span "[GEOGRAPHIC_DATA] (44,505 units available)" at bounding box center [317, 407] width 223 height 13
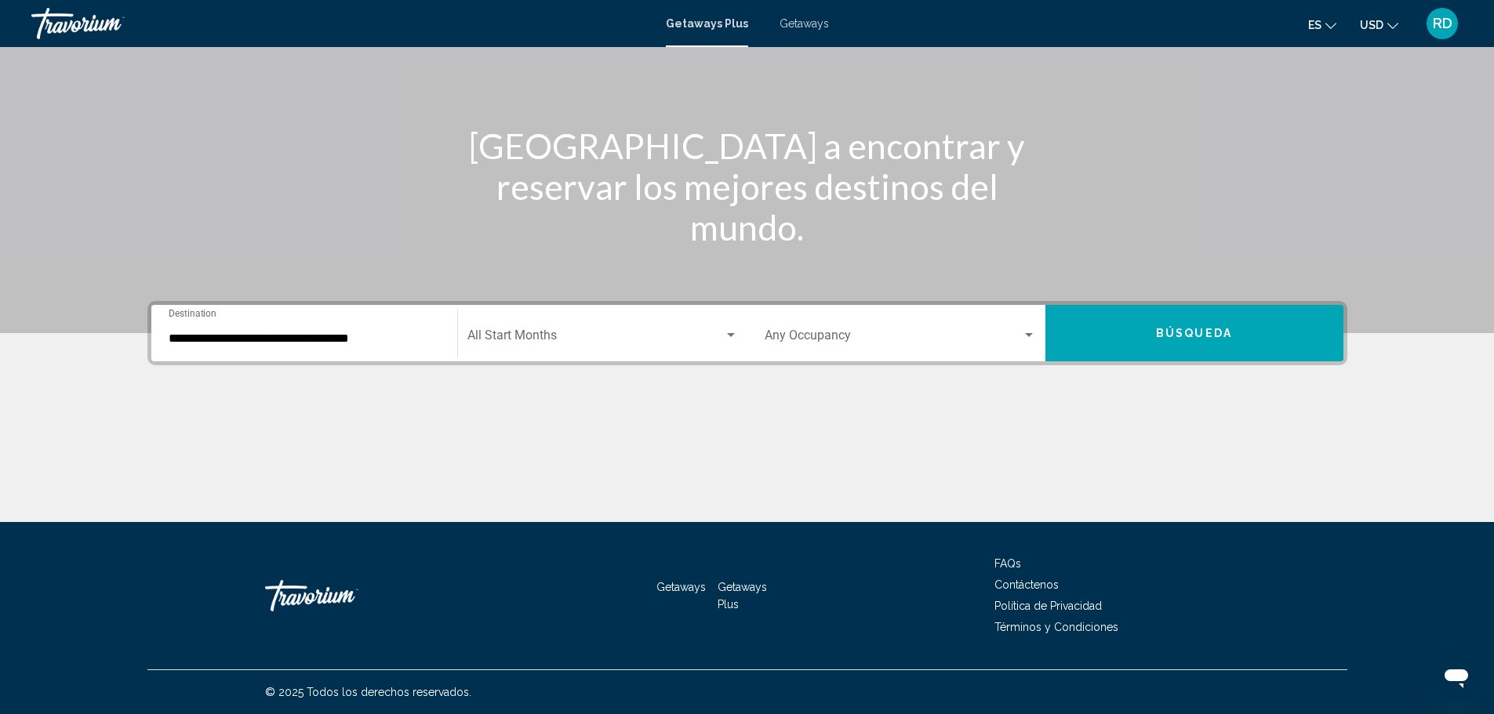
click at [242, 329] on div "**********" at bounding box center [304, 333] width 271 height 49
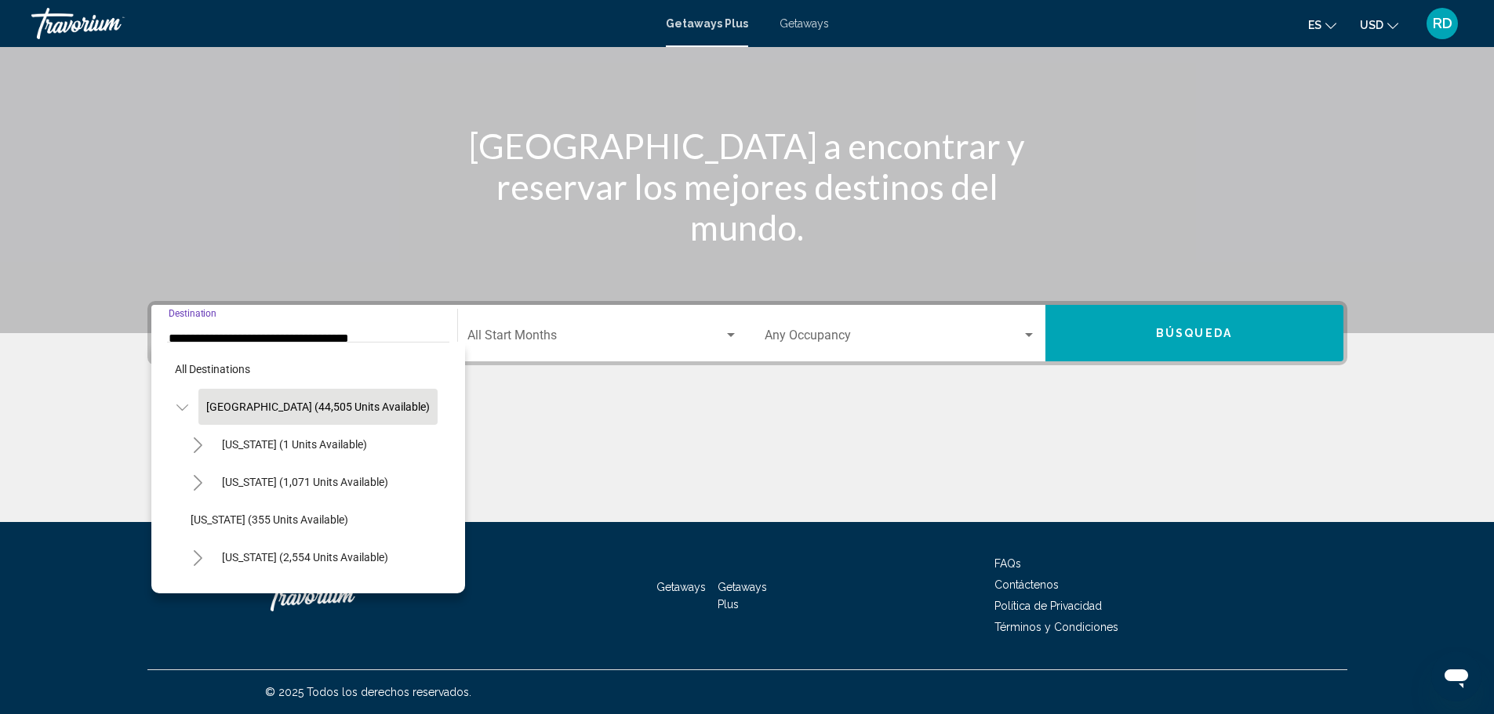
click at [179, 406] on icon "Toggle United States (44,505 units available)" at bounding box center [182, 408] width 12 height 16
click at [220, 405] on span "[GEOGRAPHIC_DATA] (44,505 units available)" at bounding box center [317, 407] width 223 height 13
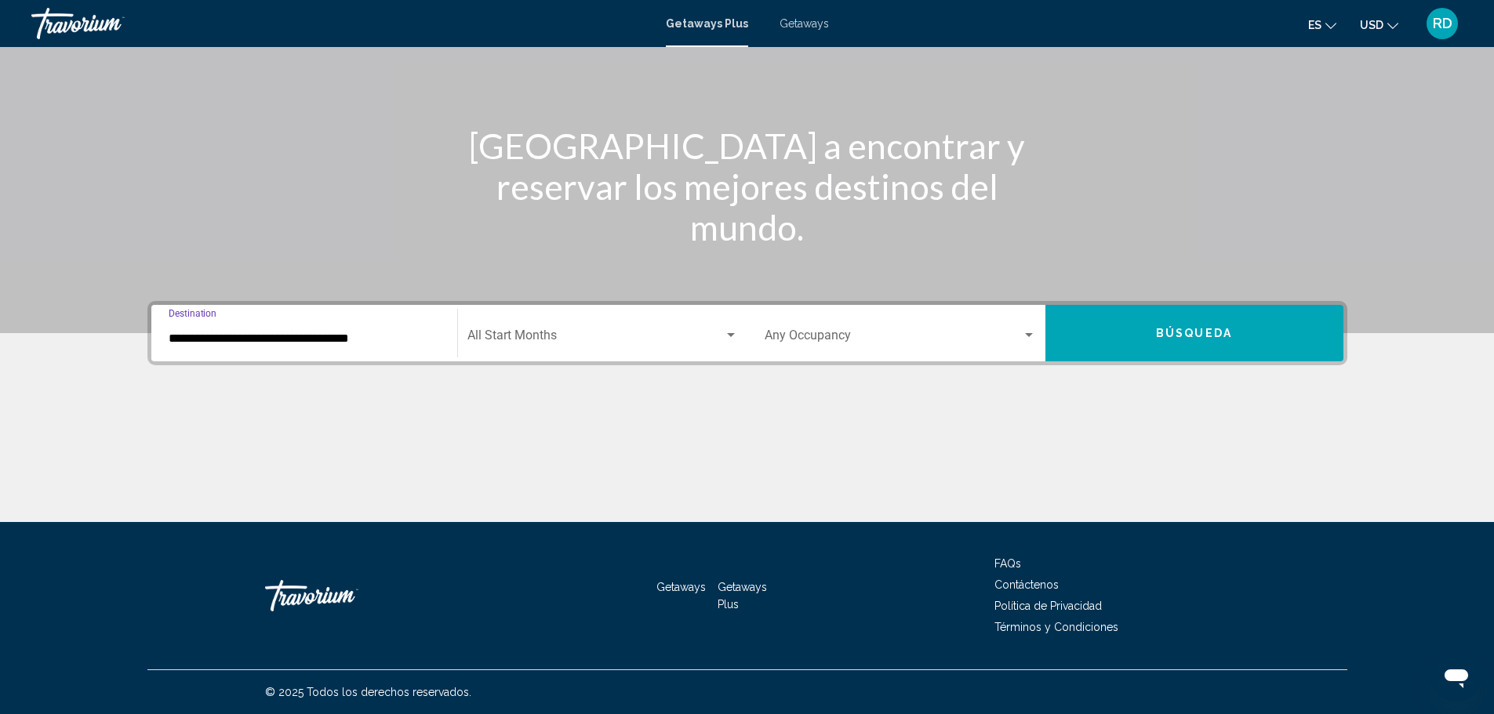
click at [372, 335] on input "**********" at bounding box center [304, 339] width 271 height 14
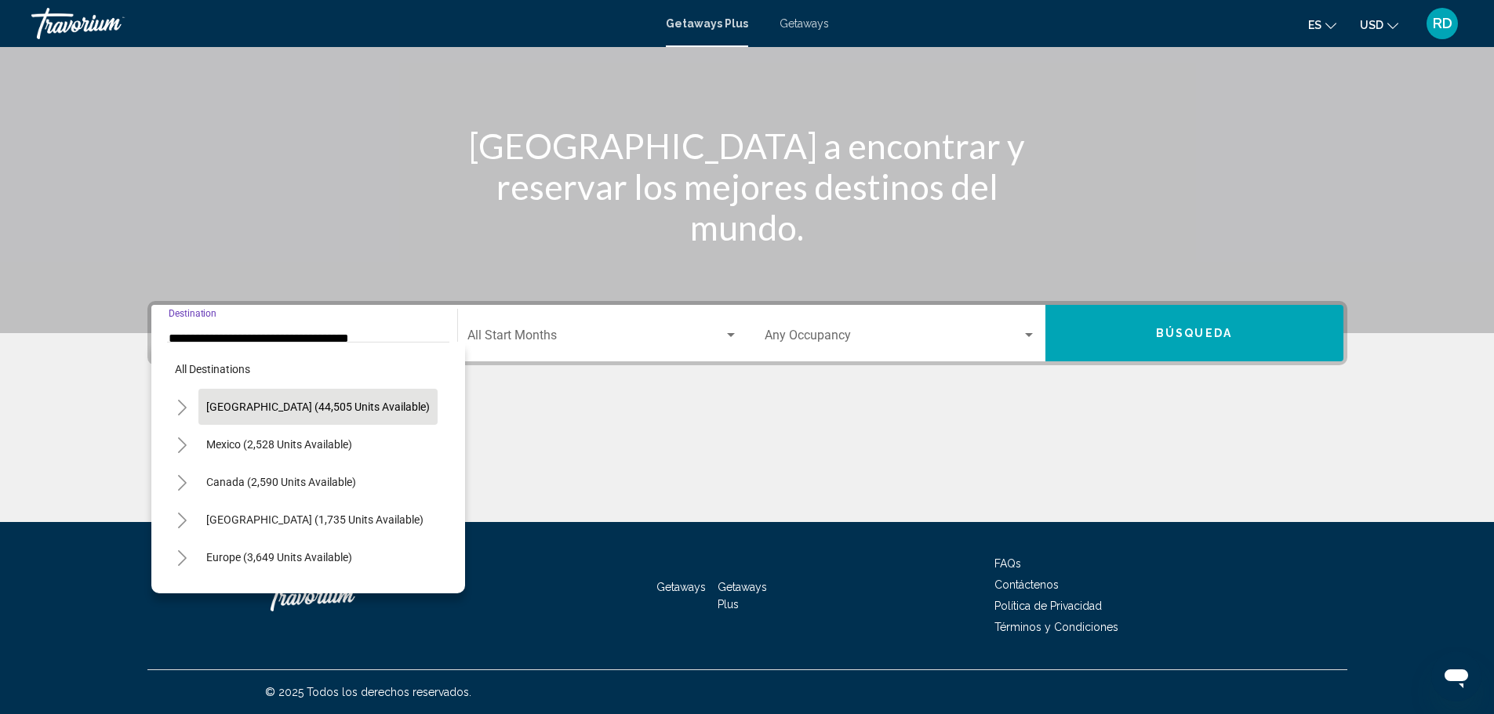
click at [224, 405] on span "[GEOGRAPHIC_DATA] (44,505 units available)" at bounding box center [317, 407] width 223 height 13
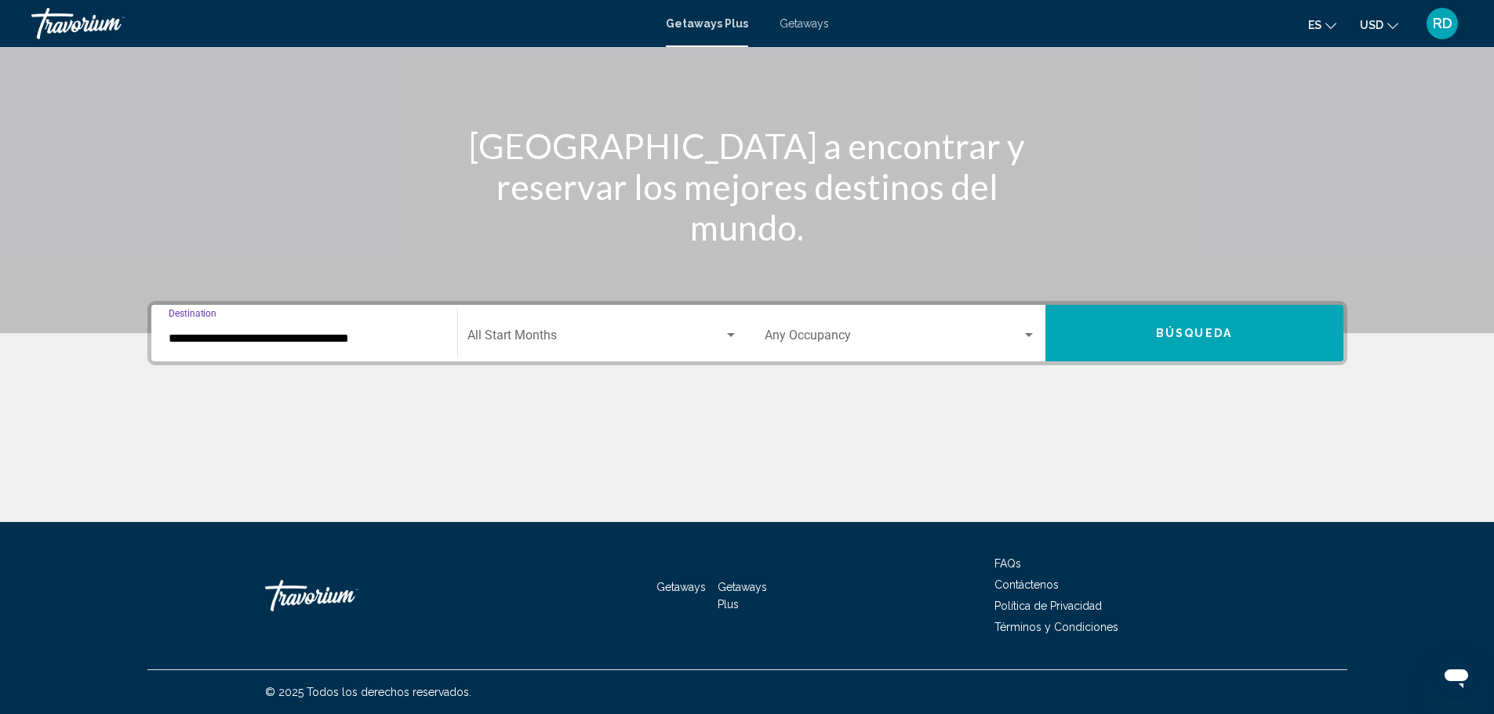
click at [181, 325] on div "**********" at bounding box center [304, 333] width 271 height 49
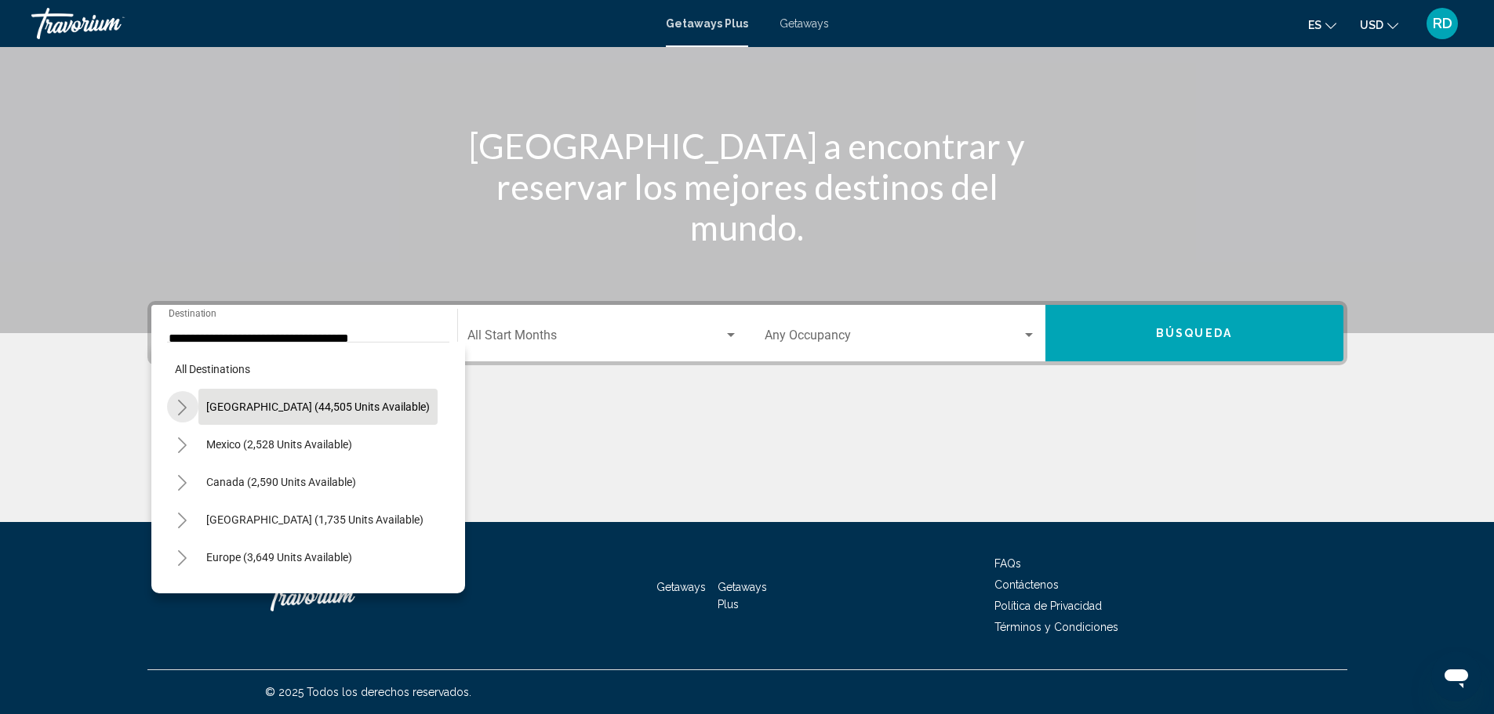
click at [183, 412] on icon "Toggle United States (44,505 units available)" at bounding box center [182, 408] width 9 height 16
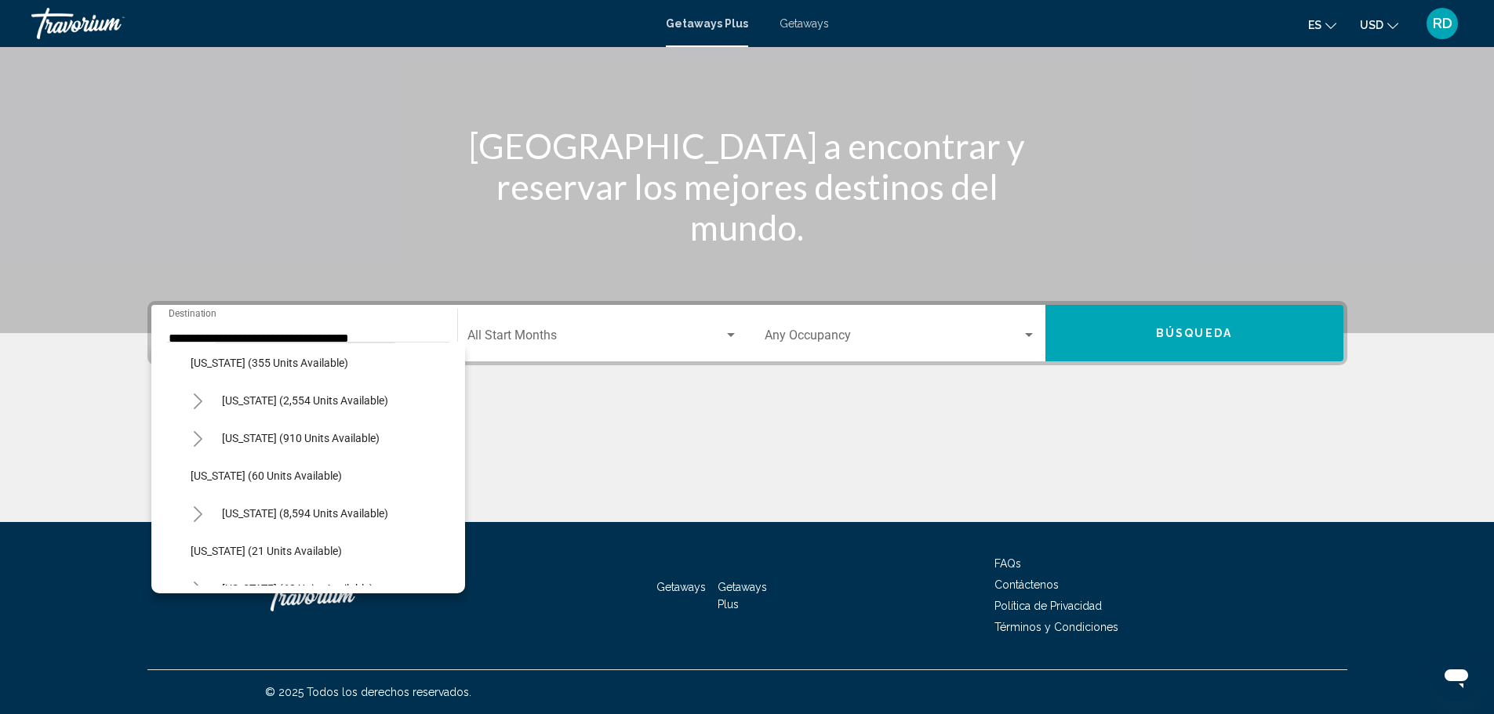
scroll to position [78, 0]
click at [254, 404] on span "[US_STATE] (1,071 units available)" at bounding box center [305, 404] width 166 height 13
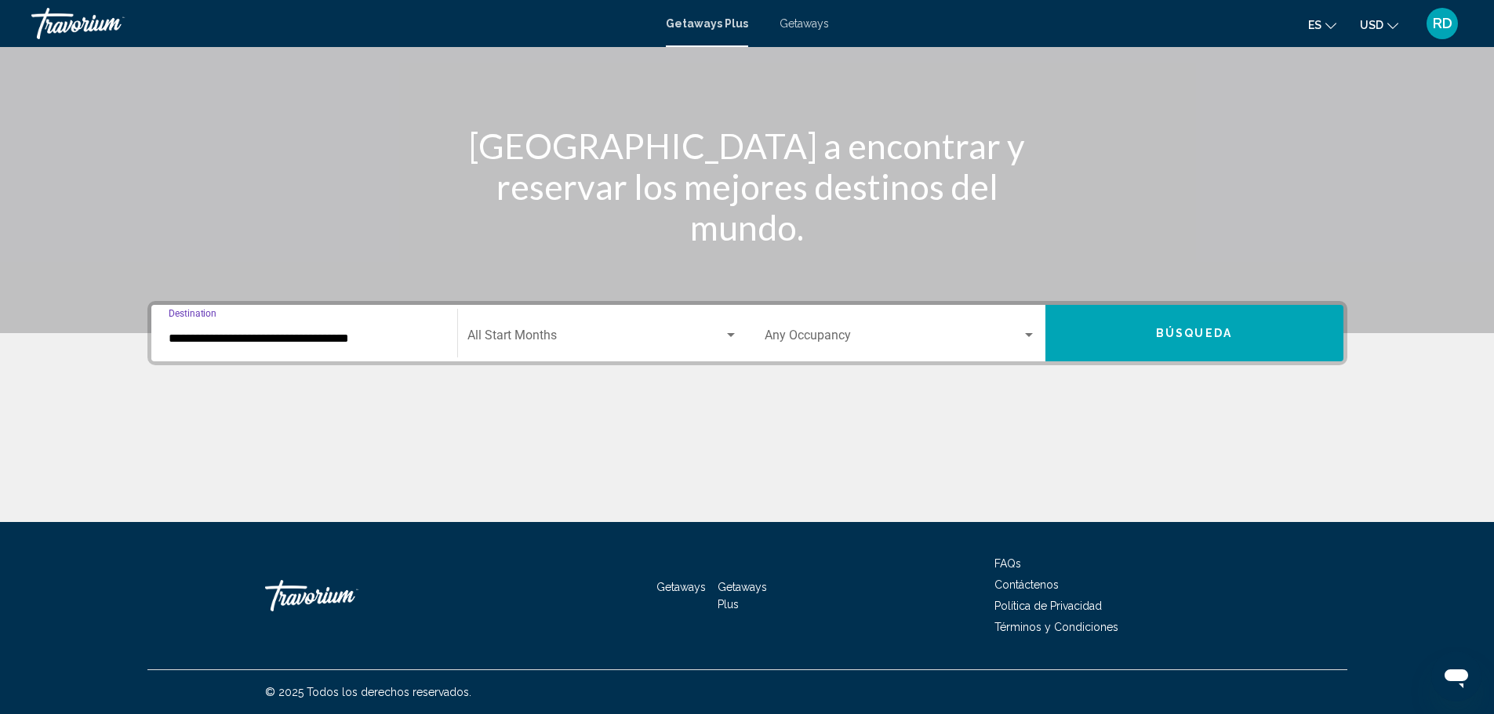
type input "**********"
click at [488, 330] on div "Start Month All Start Months" at bounding box center [602, 333] width 271 height 49
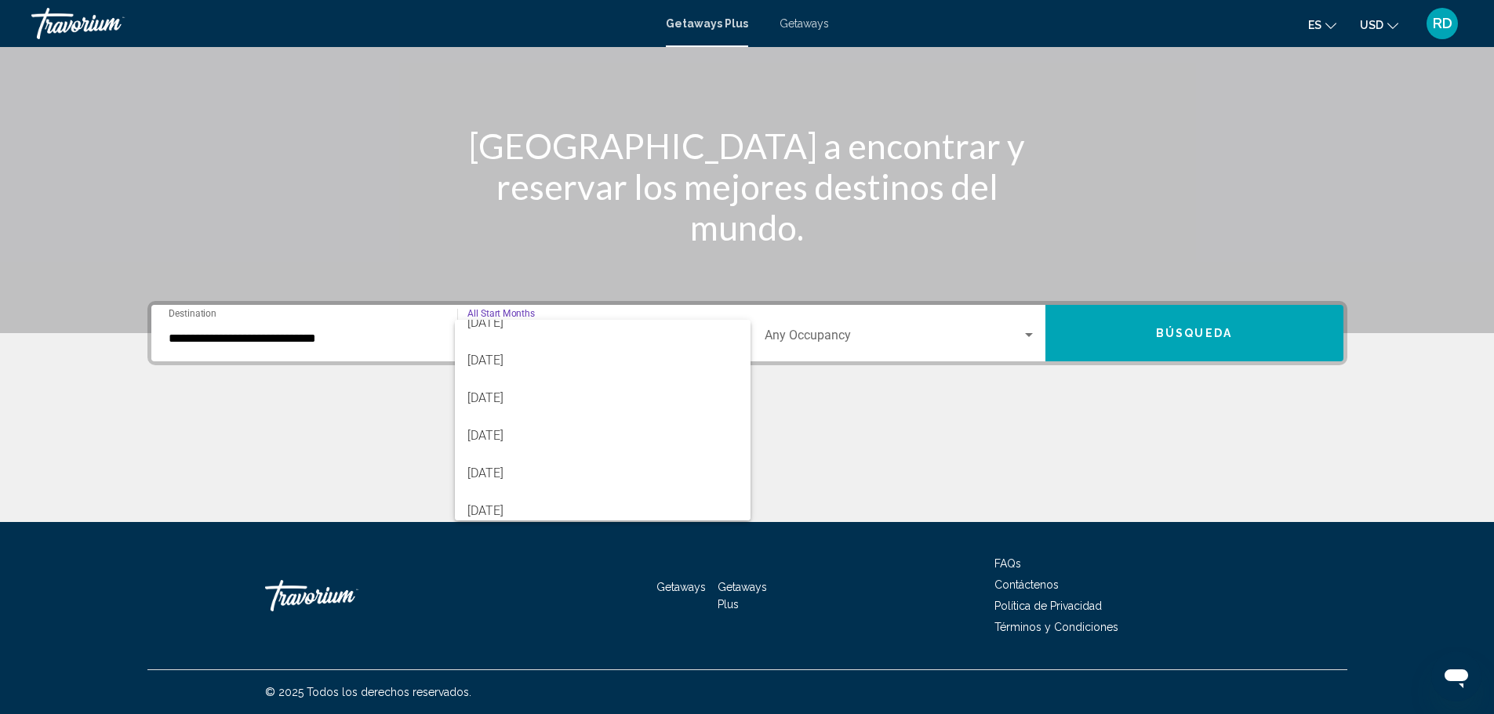
scroll to position [226, 0]
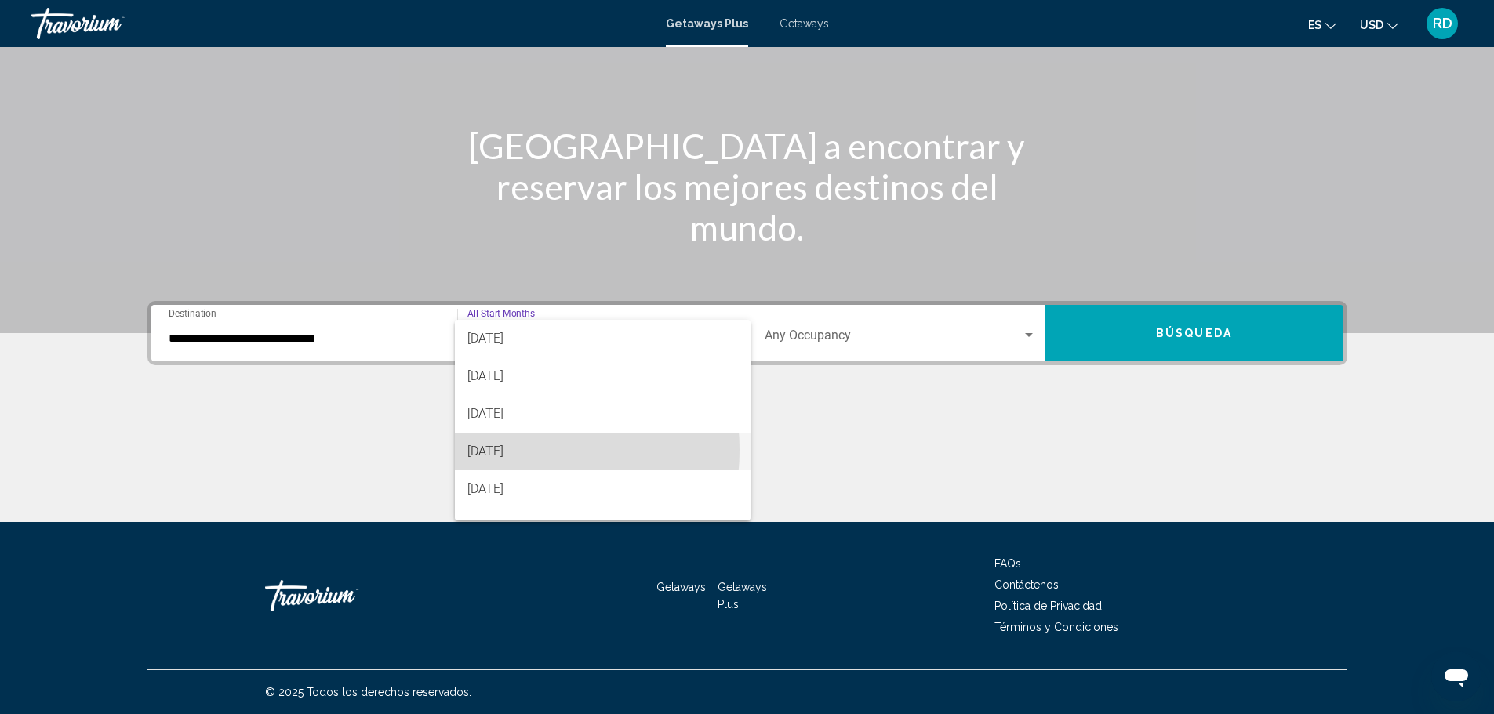
click at [507, 450] on span "[DATE]" at bounding box center [602, 452] width 271 height 38
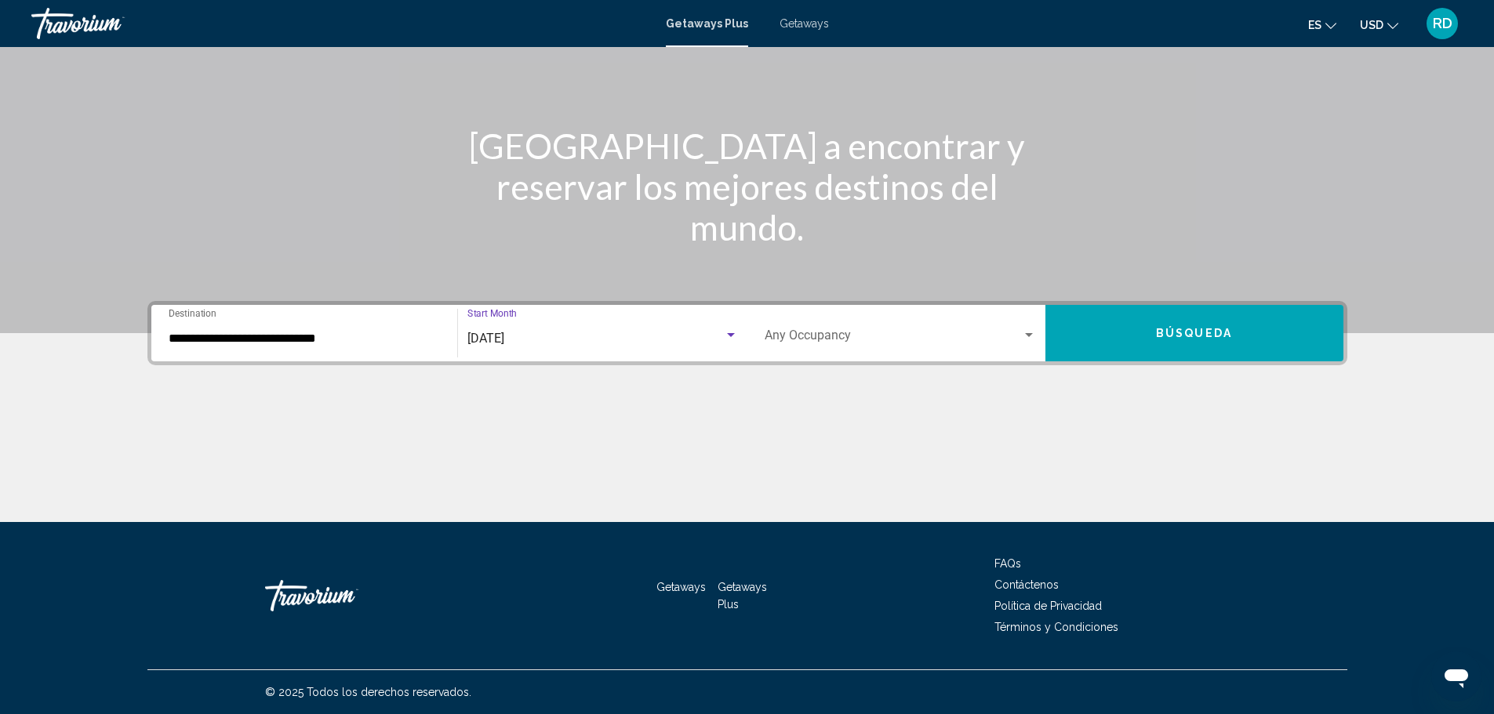
click at [845, 336] on span "Search widget" at bounding box center [892, 339] width 257 height 14
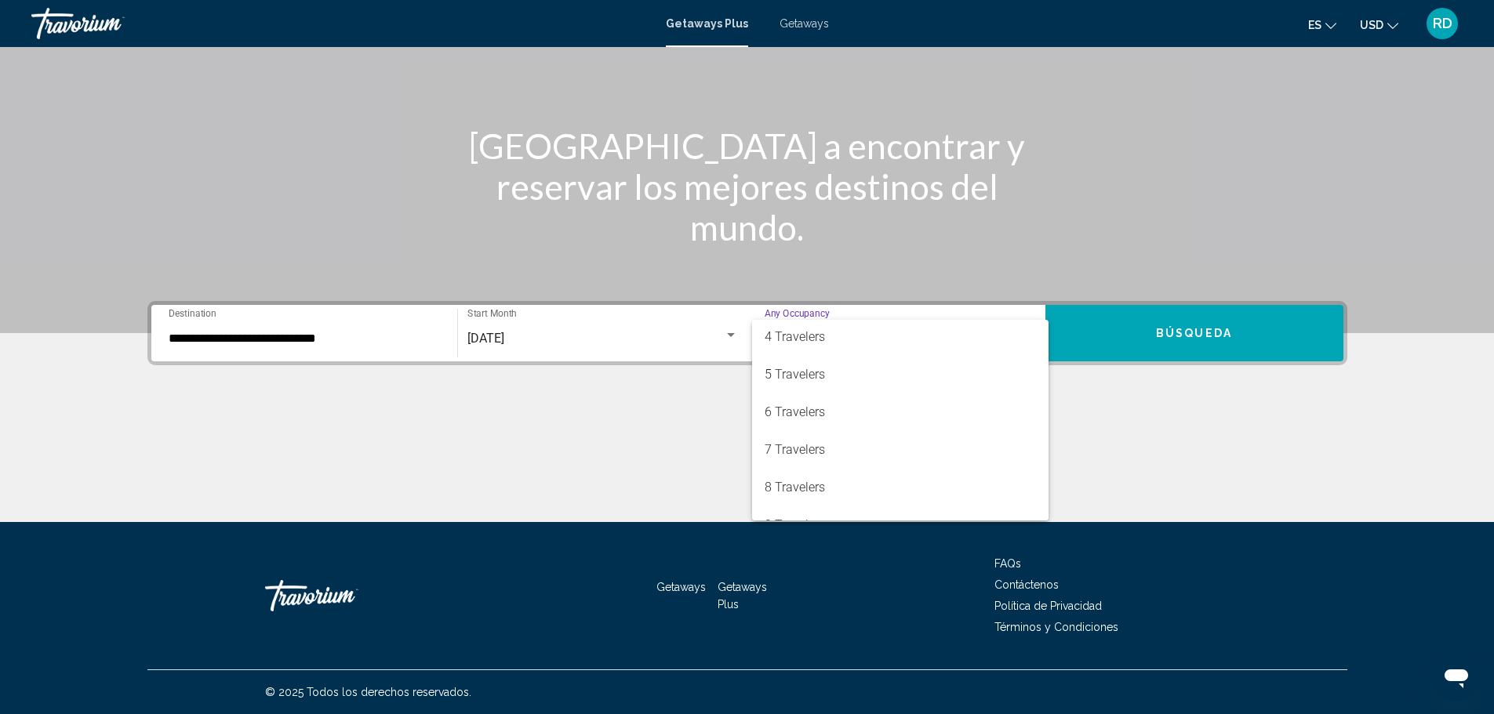
scroll to position [150, 0]
click at [799, 415] on span "7 Travelers" at bounding box center [899, 415] width 271 height 38
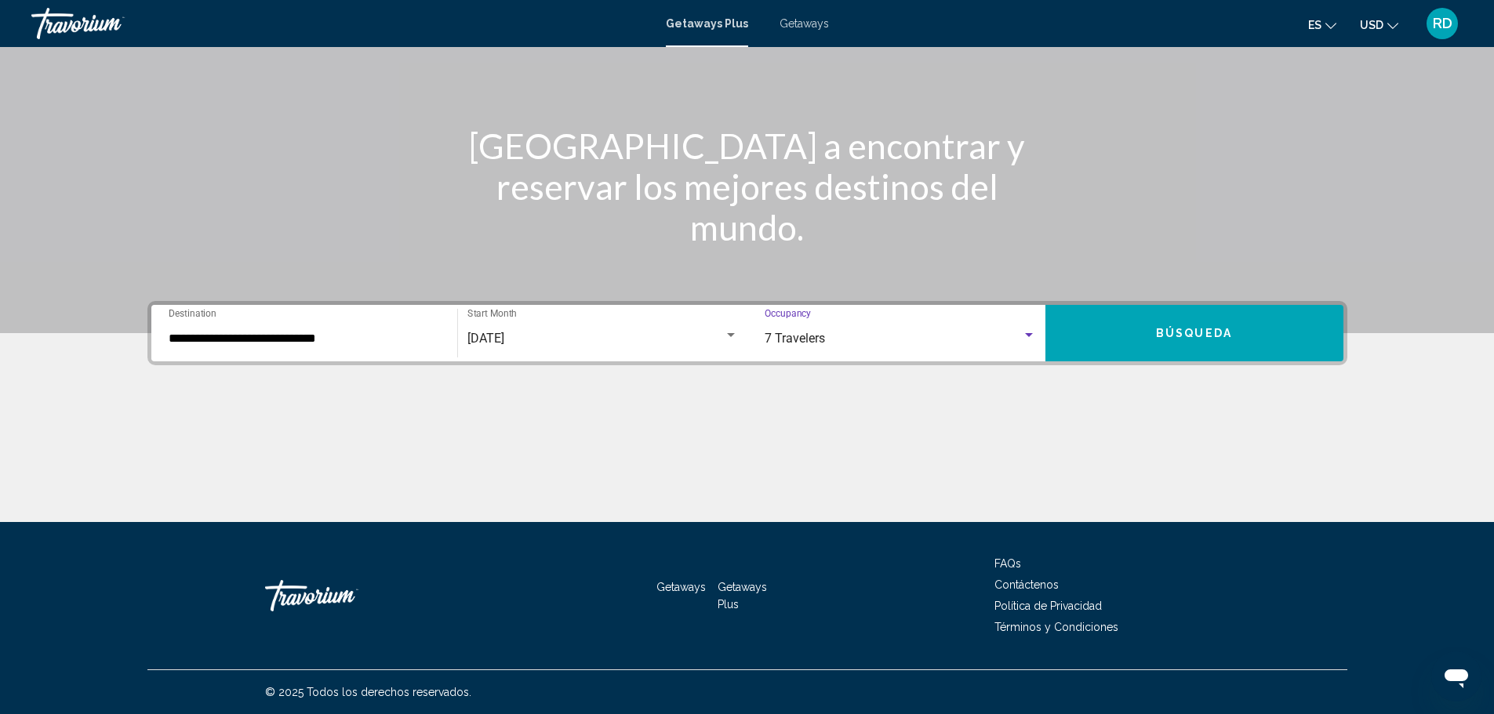
click at [1174, 326] on span "Búsqueda" at bounding box center [1194, 332] width 76 height 13
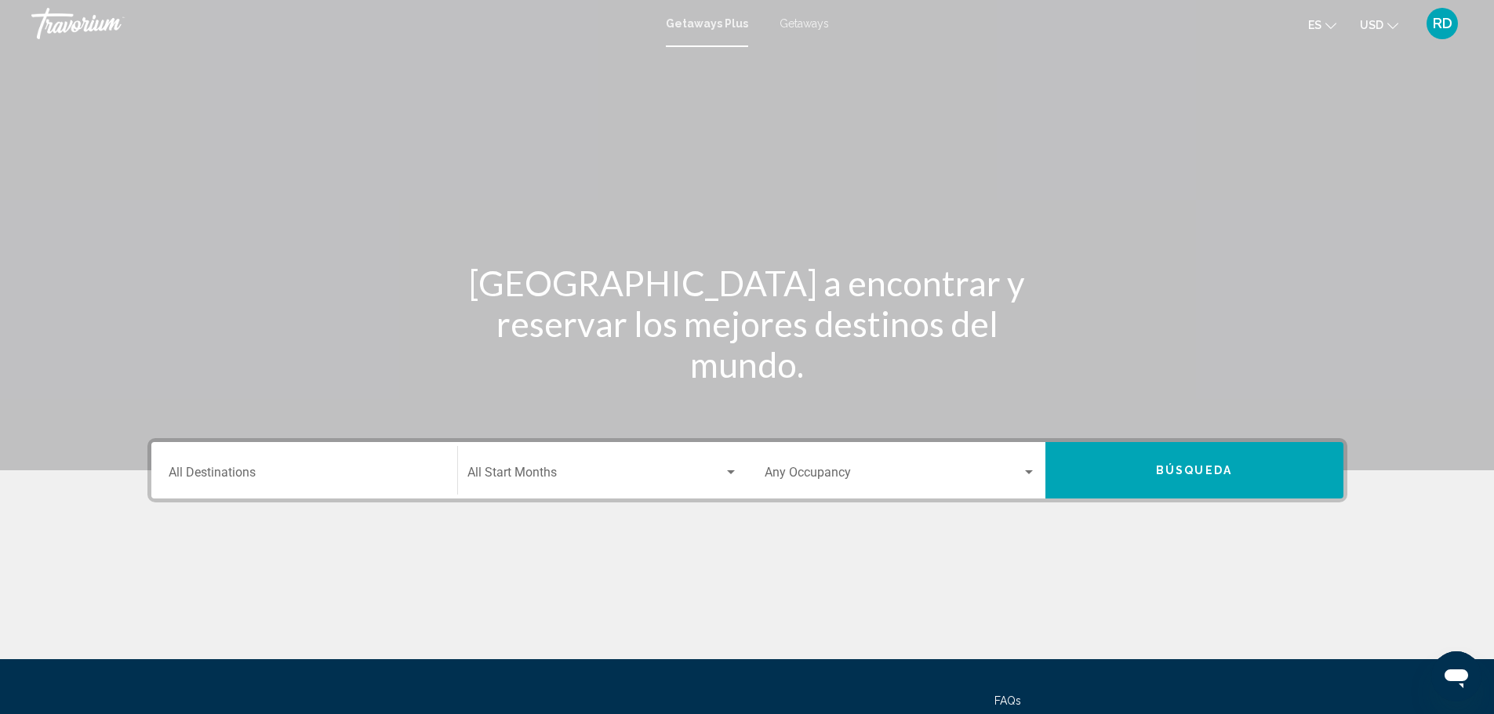
click at [975, 464] on div "Occupancy Any Occupancy" at bounding box center [899, 470] width 271 height 49
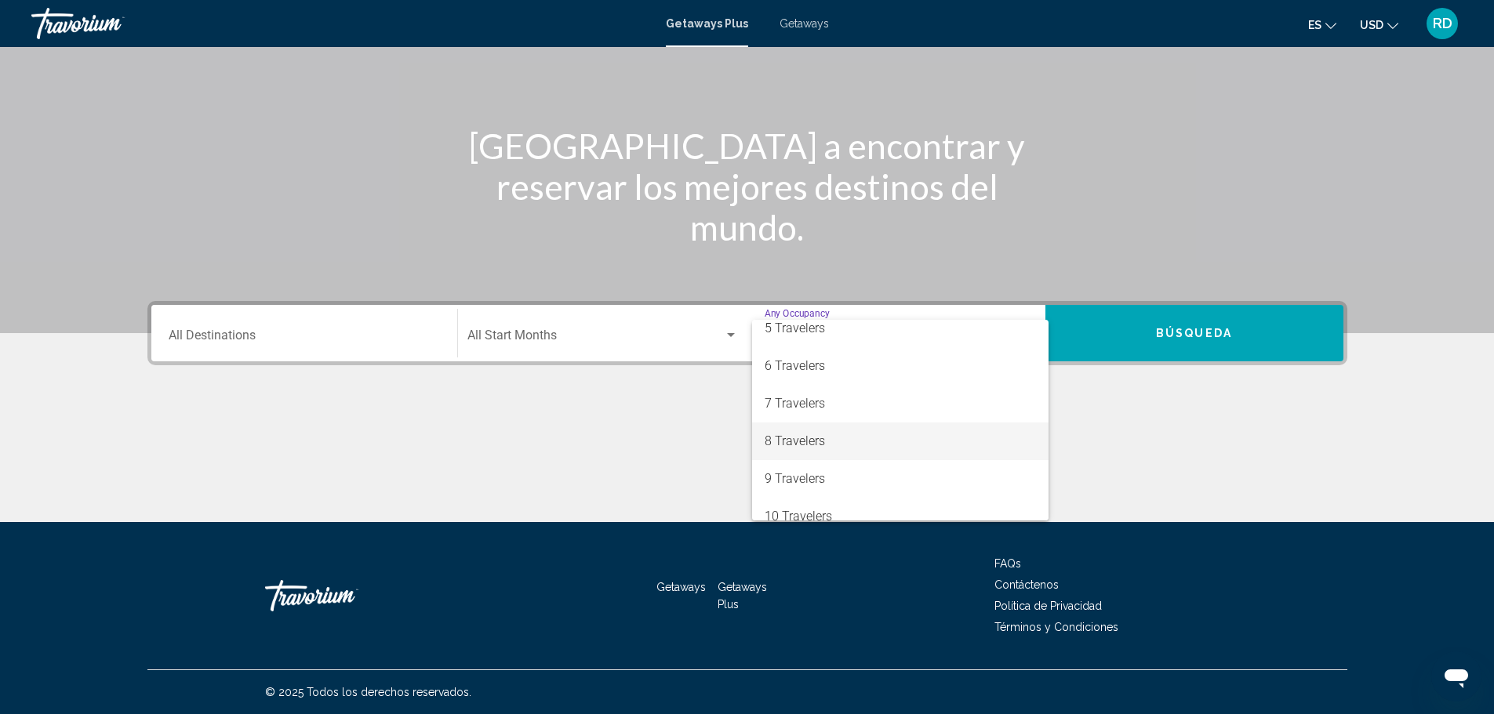
scroll to position [176, 0]
click at [1405, 188] on div at bounding box center [747, 357] width 1494 height 714
